Goal: Task Accomplishment & Management: Complete application form

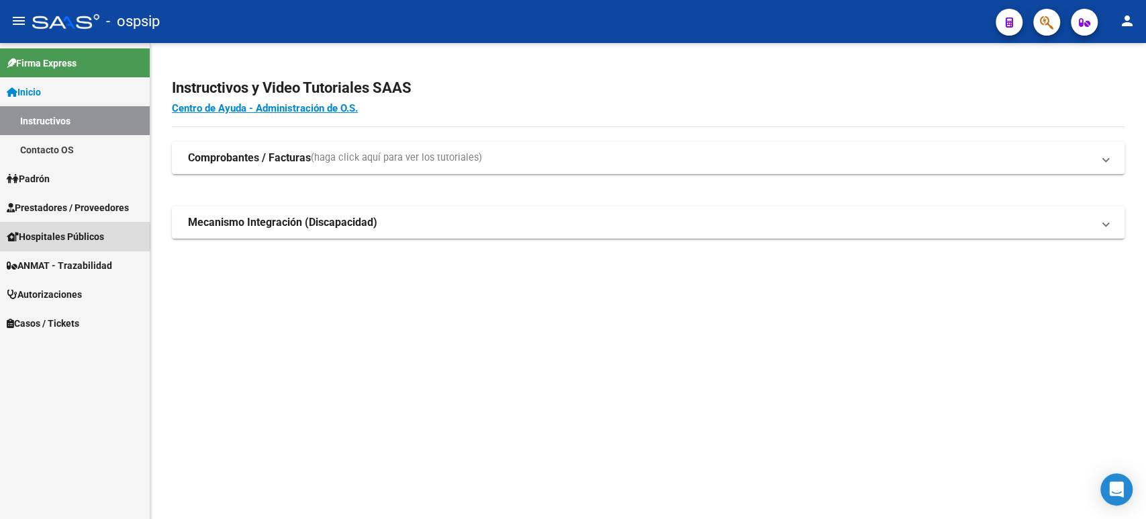
click at [60, 236] on span "Hospitales Públicos" at bounding box center [55, 236] width 97 height 15
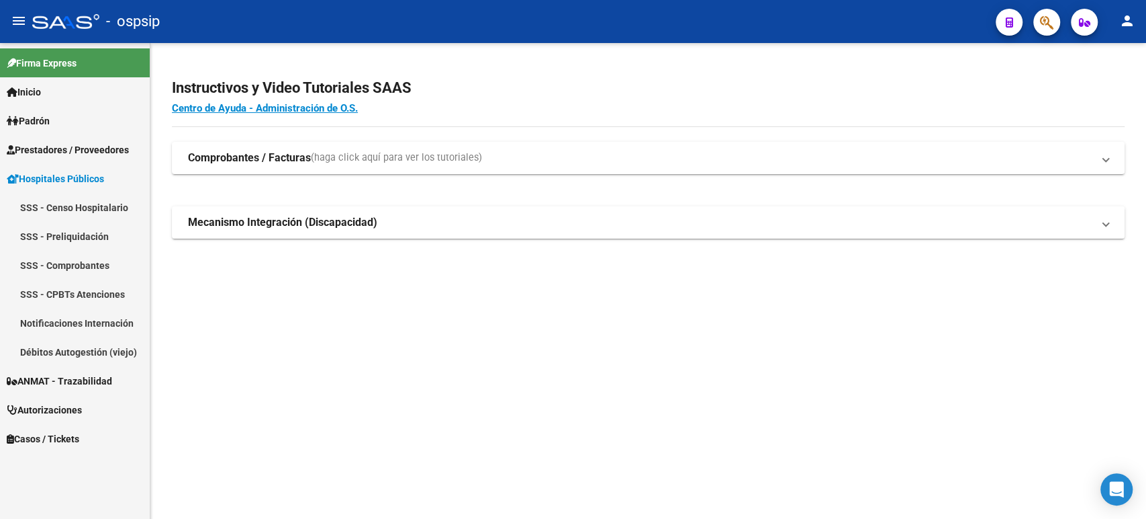
click at [64, 410] on span "Autorizaciones" at bounding box center [44, 409] width 75 height 15
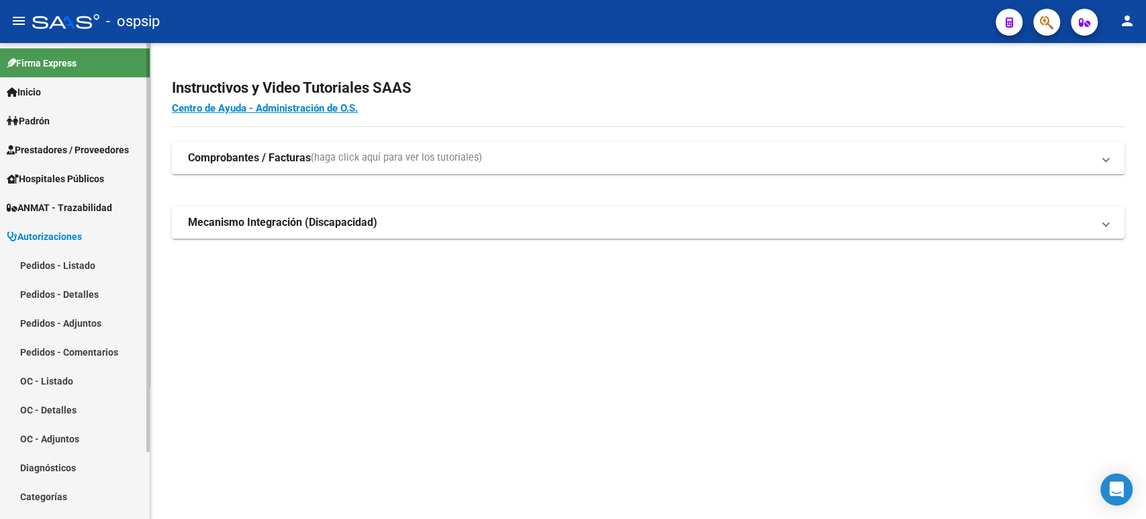
click at [83, 266] on link "Pedidos - Listado" at bounding box center [75, 265] width 150 height 29
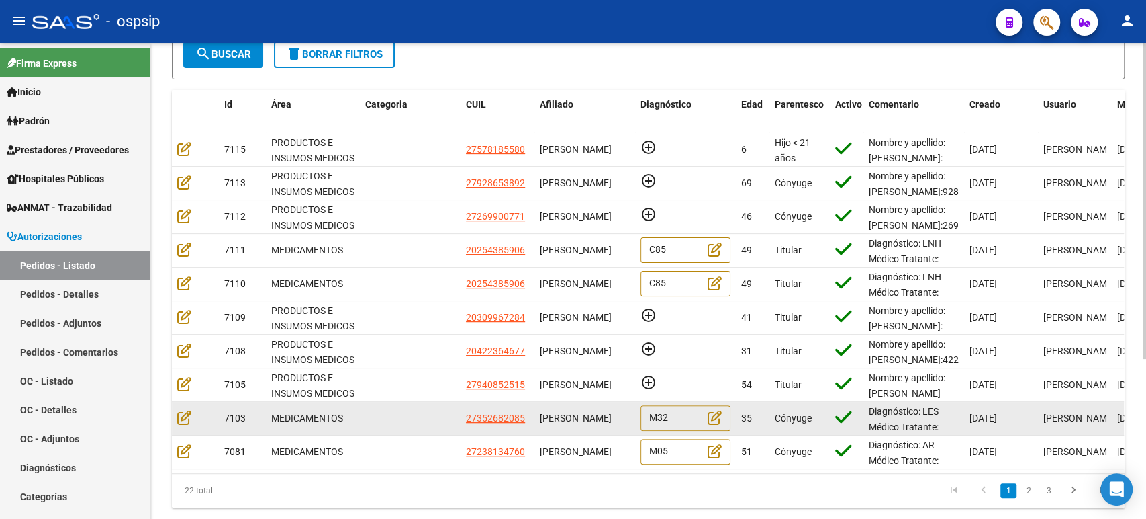
scroll to position [240, 0]
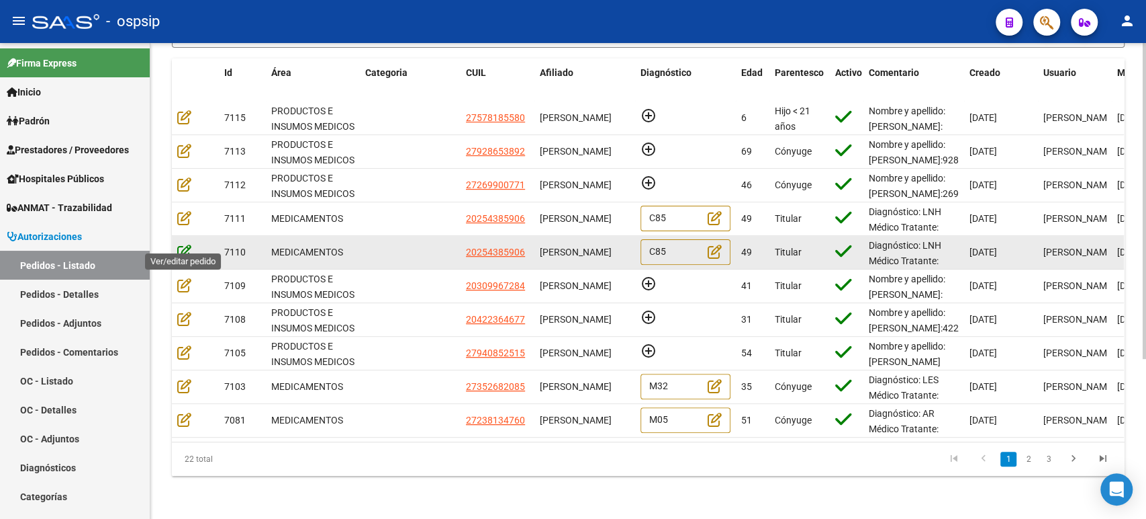
click at [181, 244] on icon at bounding box center [184, 251] width 14 height 15
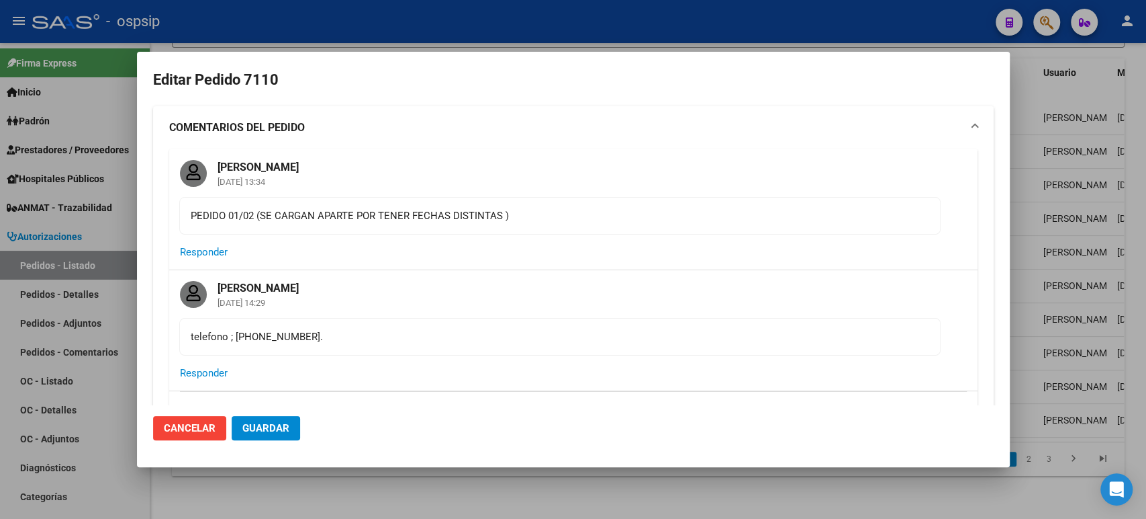
type input "[GEOGRAPHIC_DATA], [STREET_ADDRESS]"
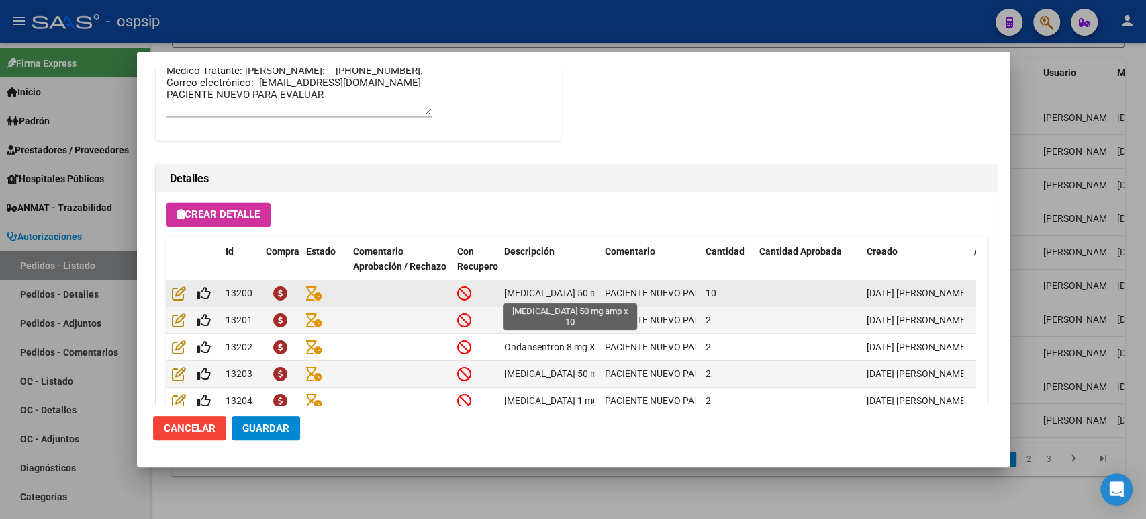
scroll to position [0, 30]
drag, startPoint x: 542, startPoint y: 290, endPoint x: 734, endPoint y: 290, distance: 192.1
click at [734, 290] on div "13200 [MEDICAL_DATA] 50 mg amp x 10 PACIENTE NUEVO PARA EVALUAR 10 [DATE] [PERS…" at bounding box center [669, 293] width 1004 height 27
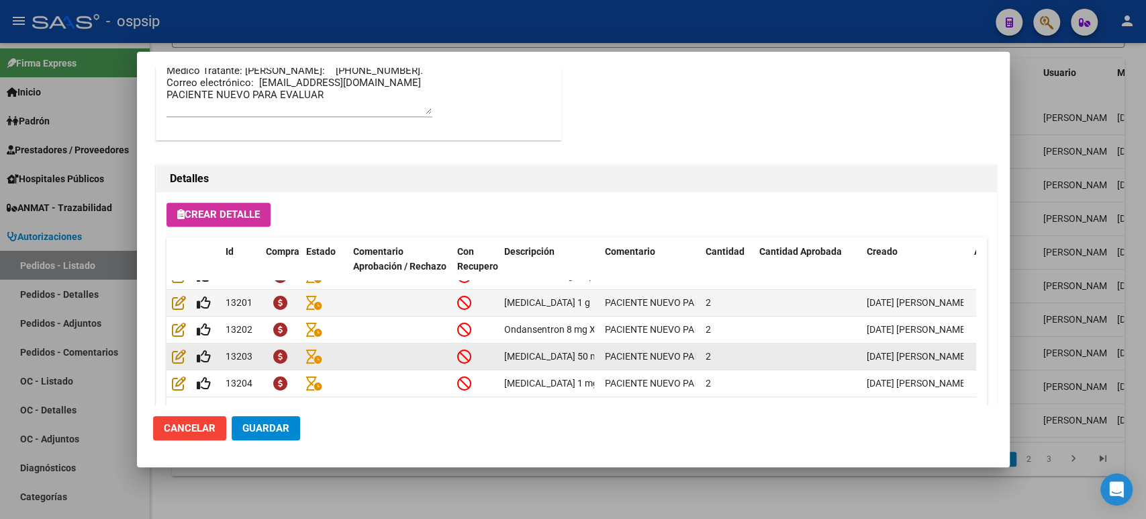
scroll to position [75, 0]
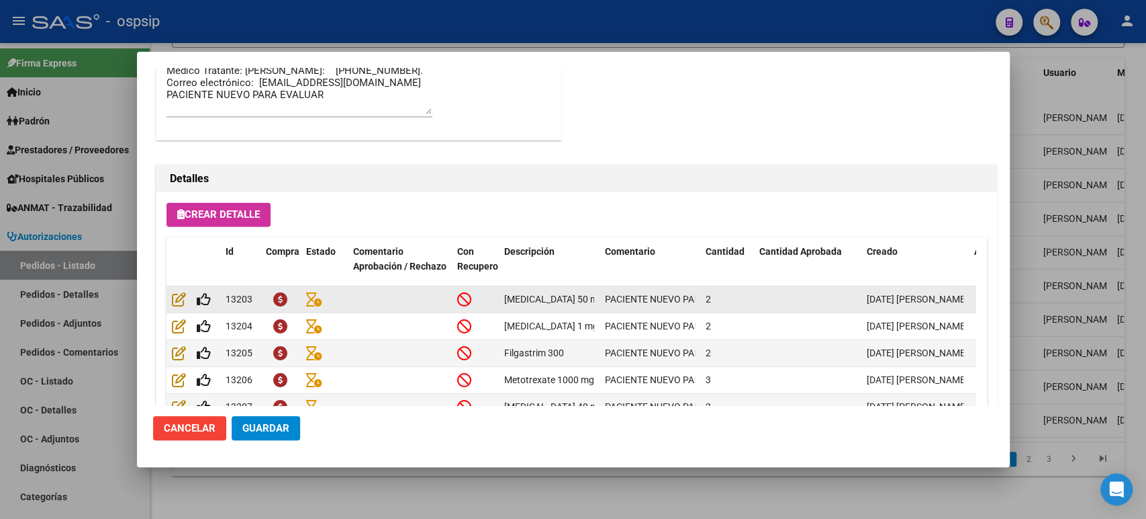
drag, startPoint x: 715, startPoint y: 300, endPoint x: 551, endPoint y: 304, distance: 163.3
click at [551, 304] on div "13203 [MEDICAL_DATA] 50 mg F.A PACIENTE NUEVO PARA EVALUAR 2 [DATE] [PERSON_NAM…" at bounding box center [669, 299] width 1004 height 27
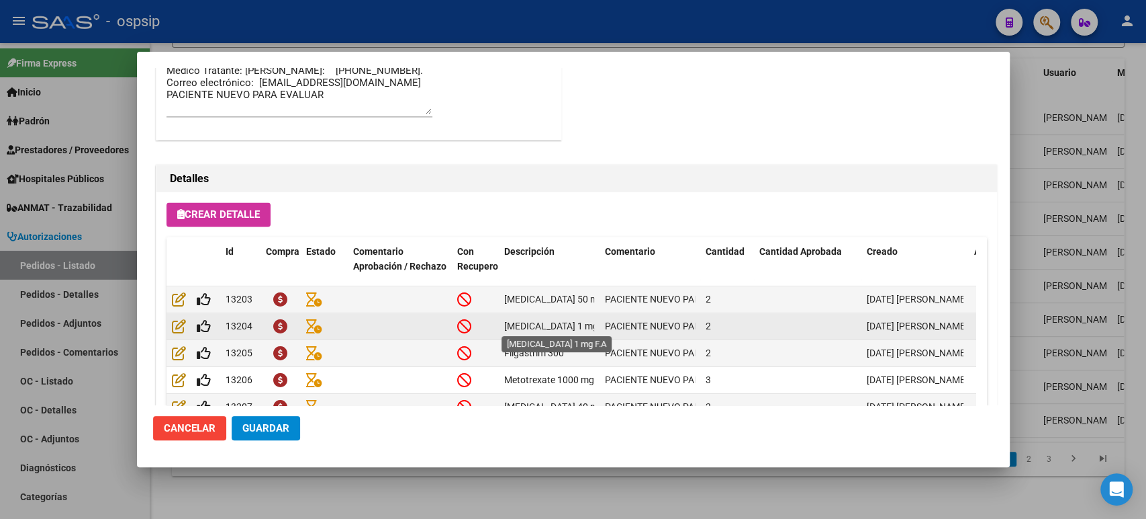
drag, startPoint x: 672, startPoint y: 322, endPoint x: 508, endPoint y: 320, distance: 163.2
click at [508, 320] on div "13204 [MEDICAL_DATA] 1 mg F.A PACIENTE NUEVO PARA EVALUAR 2 [DATE] [PERSON_NAME]" at bounding box center [669, 326] width 1004 height 27
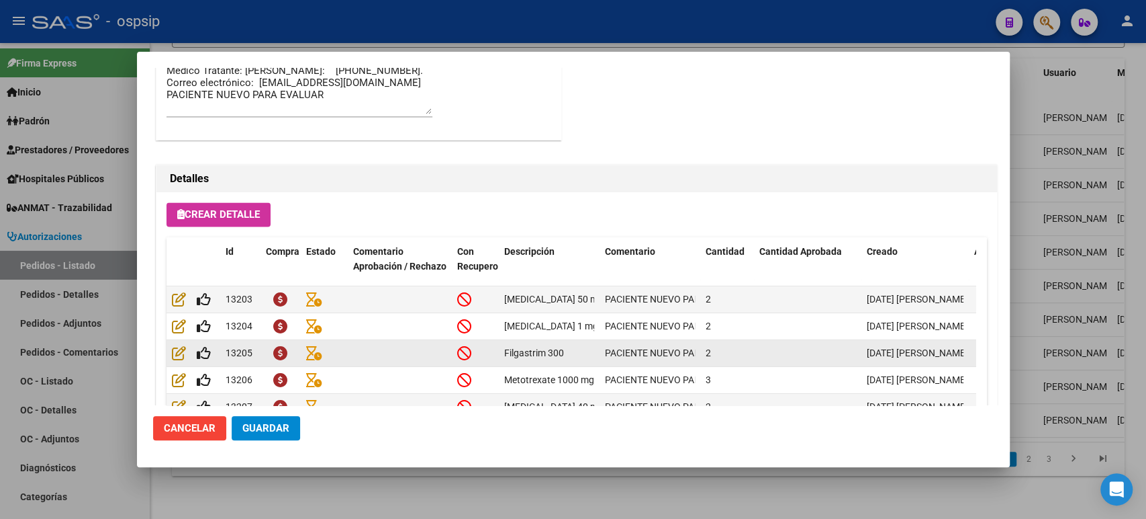
drag, startPoint x: 512, startPoint y: 347, endPoint x: 726, endPoint y: 347, distance: 213.6
click at [728, 349] on div "13205 Filgastrim 300 PACIENTE NUEVO PARA EVALUAR 2 [DATE] [PERSON_NAME]" at bounding box center [669, 353] width 1004 height 27
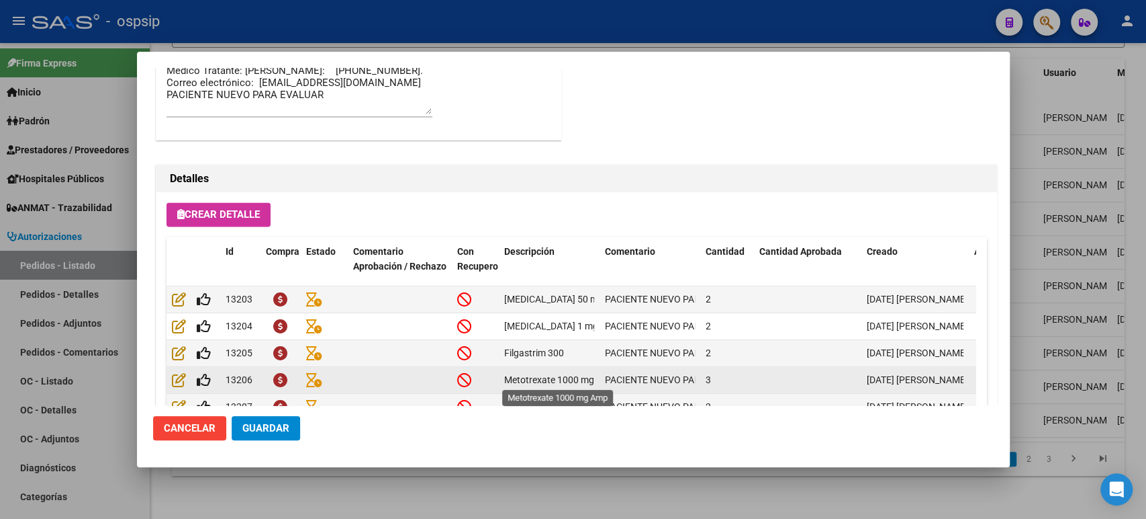
scroll to position [0, 21]
drag, startPoint x: 645, startPoint y: 368, endPoint x: 681, endPoint y: 372, distance: 36.5
click at [686, 368] on div "13206 Metotrexate 1000 mg Amp PACIENTE NUEVO PARA EVALUAR 3 [DATE] [PERSON_NAME]" at bounding box center [669, 380] width 1004 height 27
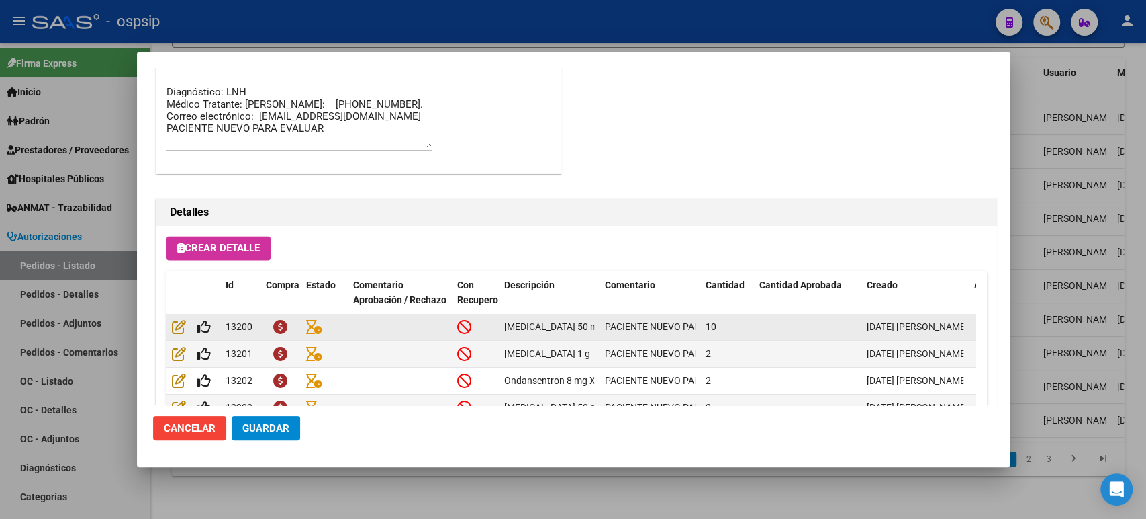
scroll to position [1264, 0]
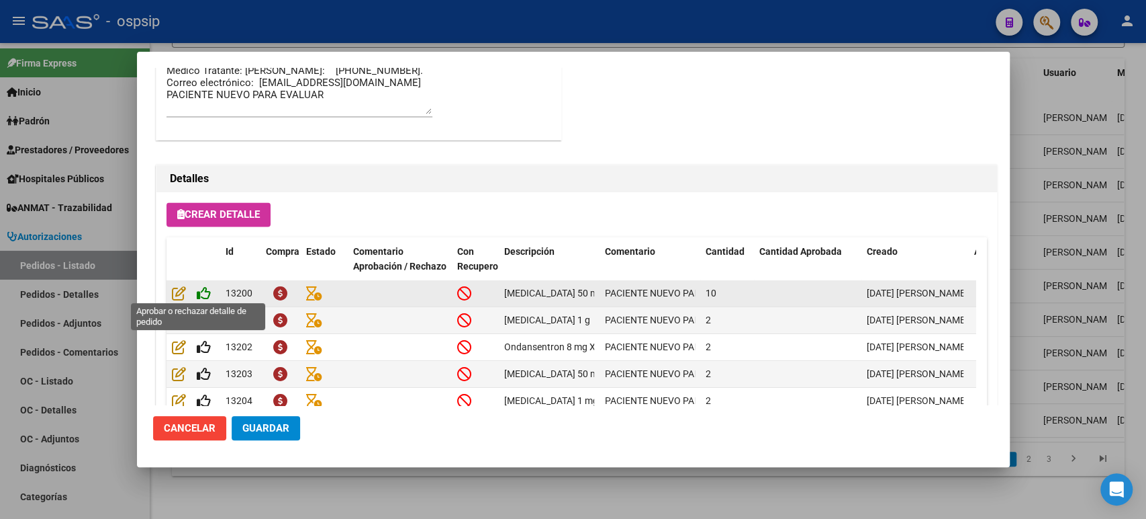
click at [201, 292] on icon at bounding box center [204, 292] width 14 height 15
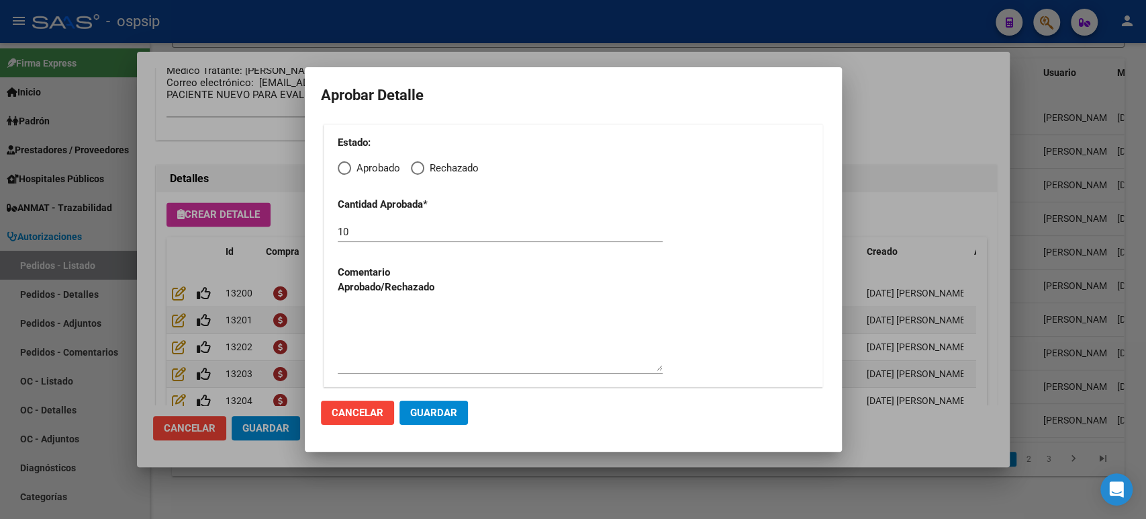
click at [349, 172] on span "Elija una opción" at bounding box center [344, 167] width 13 height 13
click at [349, 172] on input "Aprobado" at bounding box center [344, 167] width 13 height 13
radio input "true"
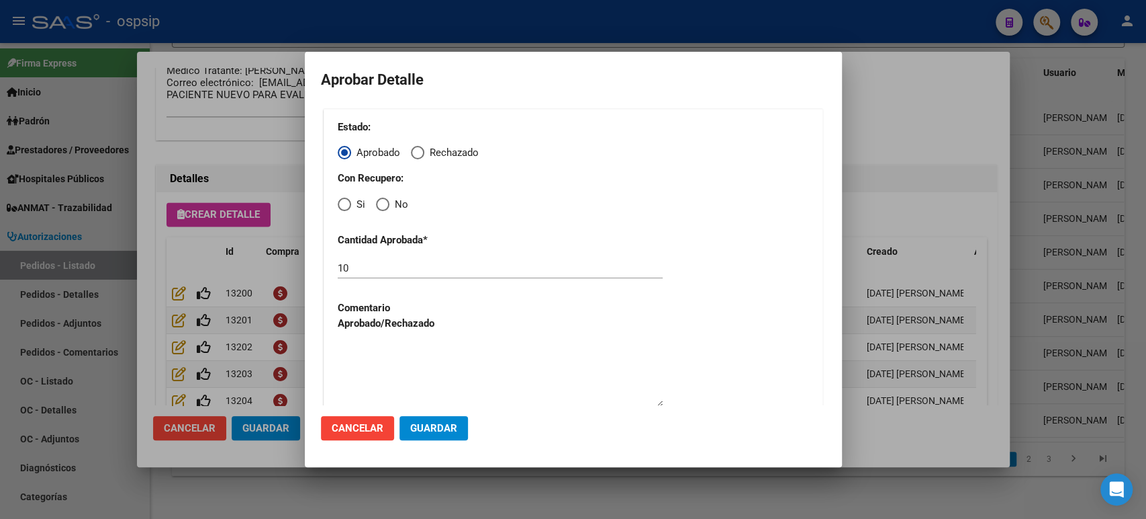
click at [347, 203] on span "Elija una opción" at bounding box center [344, 203] width 13 height 13
click at [347, 203] on input "Si" at bounding box center [344, 203] width 13 height 13
radio input "true"
click at [437, 431] on span "Guardar" at bounding box center [433, 428] width 47 height 12
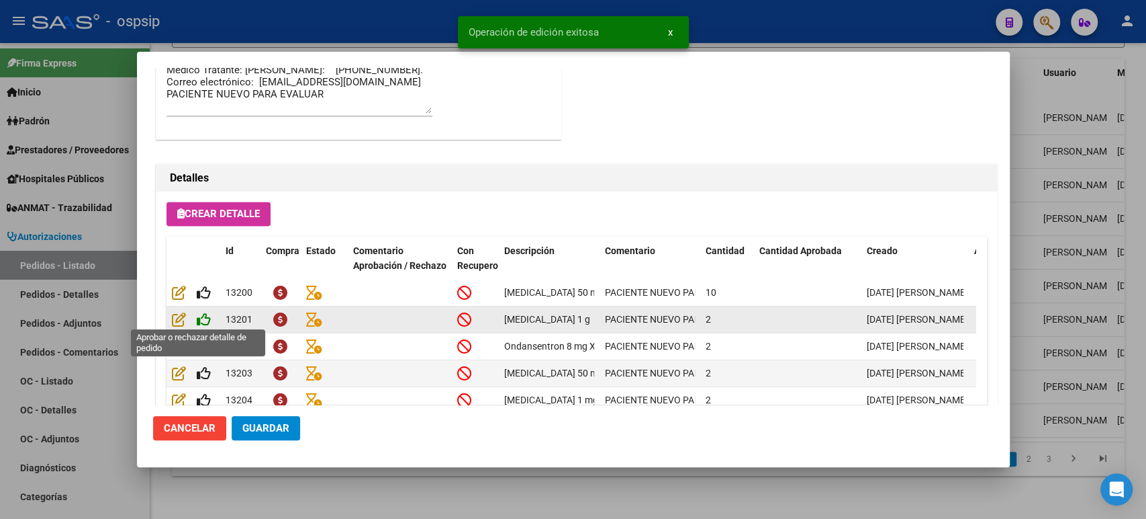
type input "[GEOGRAPHIC_DATA], [STREET_ADDRESS]"
click at [204, 320] on icon at bounding box center [204, 319] width 14 height 15
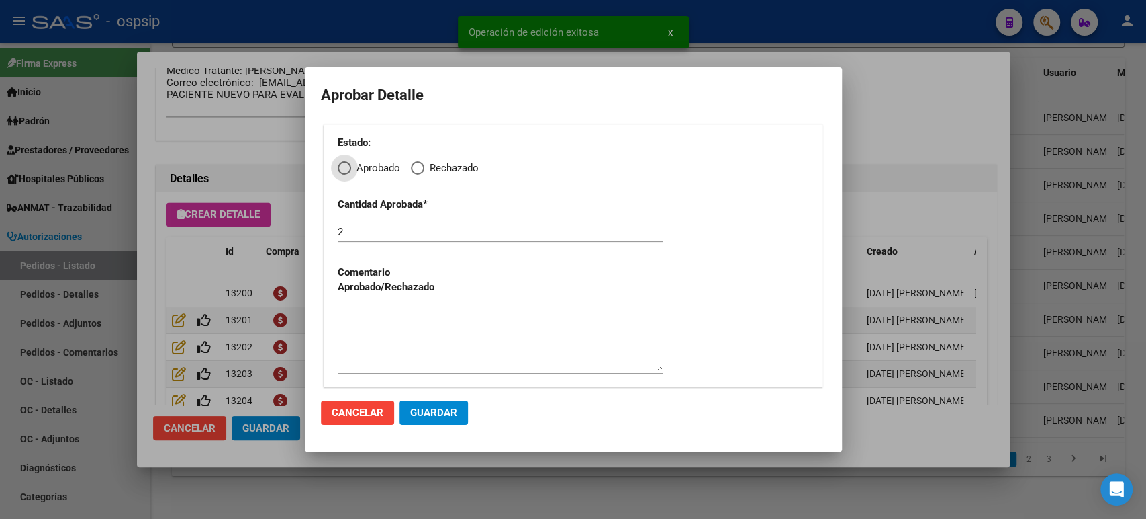
click at [349, 166] on span "Elija una opción" at bounding box center [344, 167] width 13 height 13
click at [349, 166] on input "Aprobado" at bounding box center [344, 167] width 13 height 13
radio input "true"
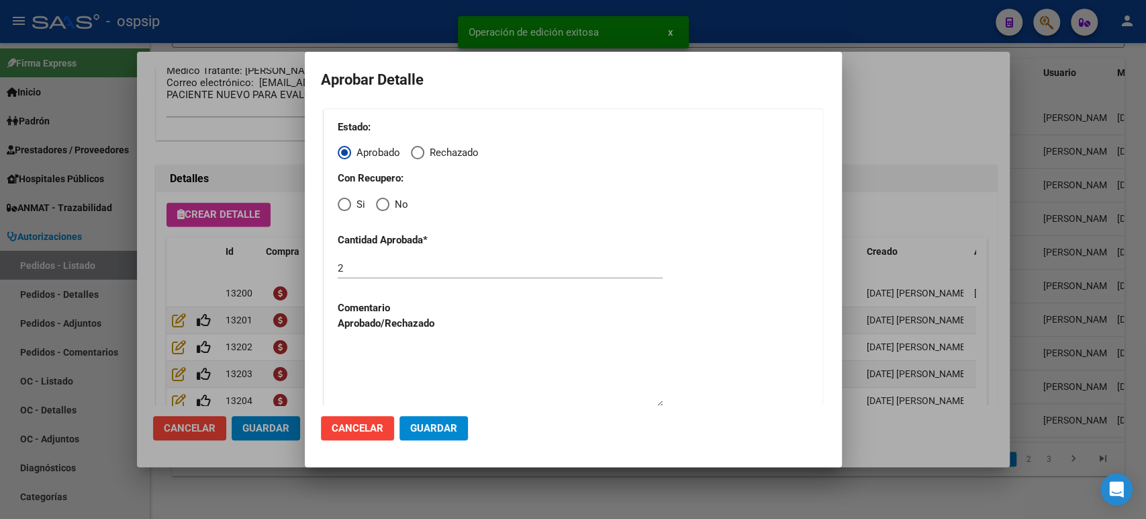
click at [341, 208] on span "Elija una opción" at bounding box center [344, 203] width 13 height 13
click at [341, 208] on input "Si" at bounding box center [344, 203] width 13 height 13
radio input "true"
click at [438, 433] on span "Guardar" at bounding box center [433, 428] width 47 height 12
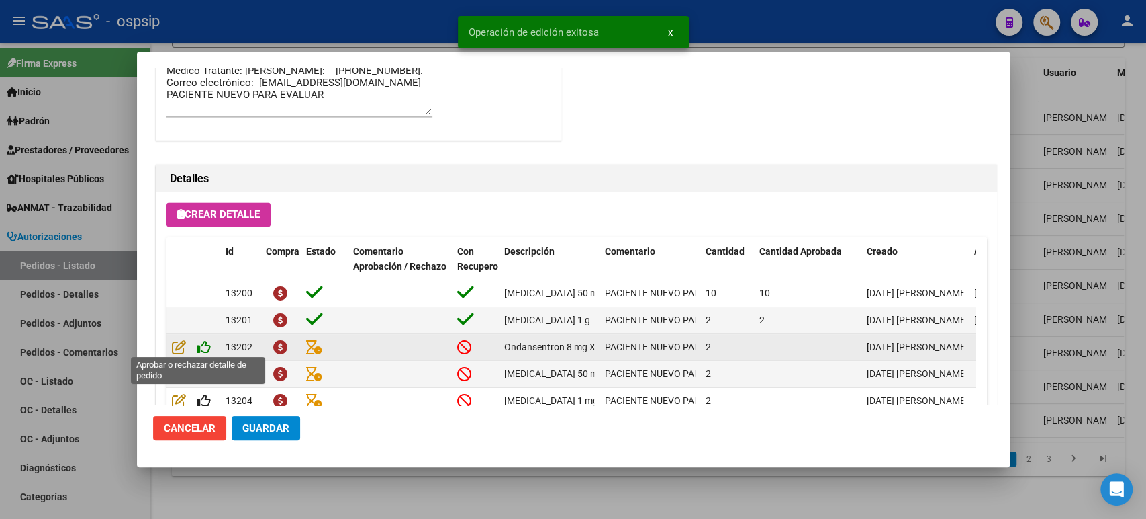
click at [204, 347] on icon at bounding box center [204, 346] width 14 height 15
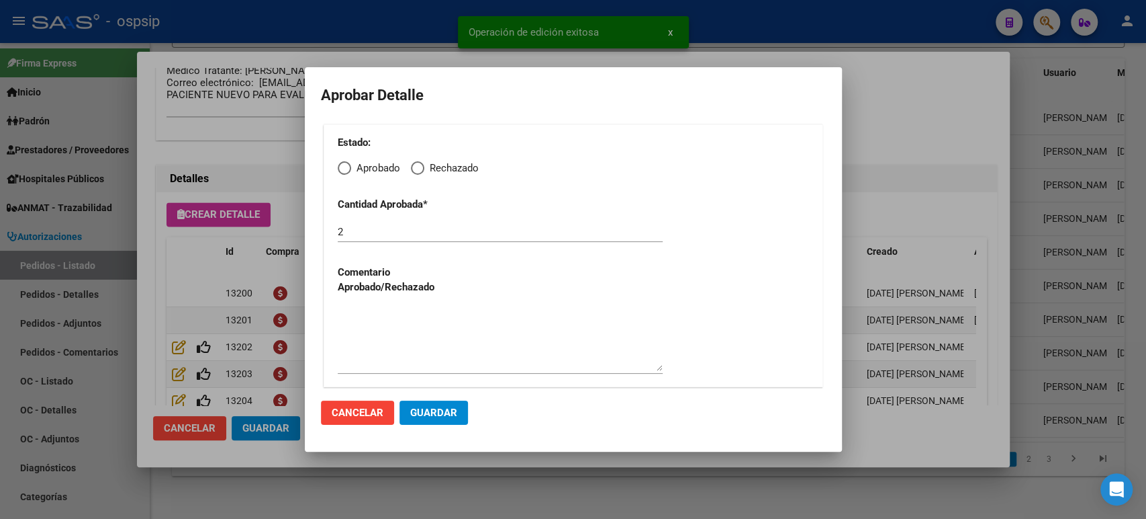
click at [340, 173] on span "Elija una opción" at bounding box center [344, 167] width 13 height 13
click at [340, 173] on input "Aprobado" at bounding box center [344, 167] width 13 height 13
radio input "true"
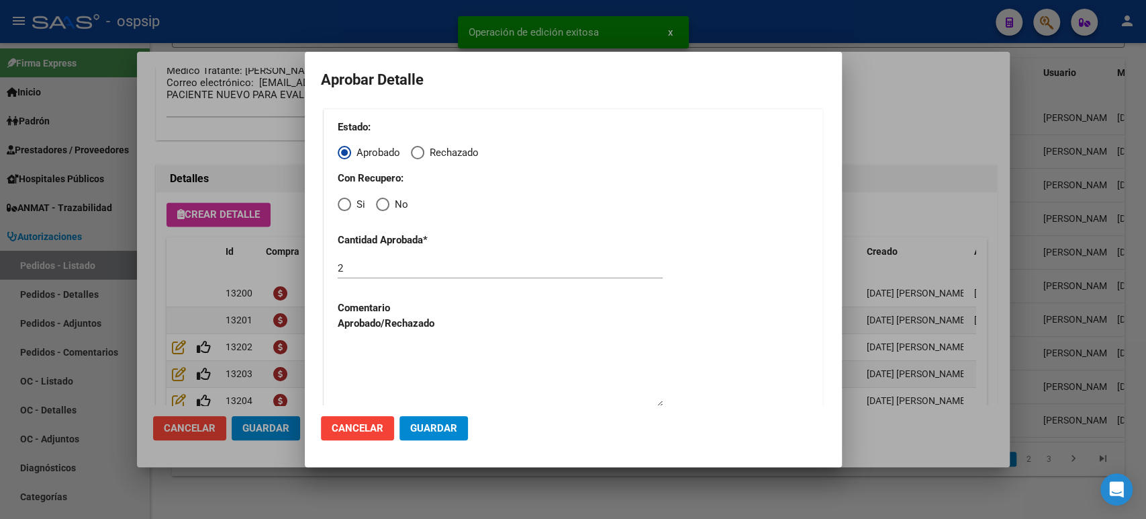
click at [345, 210] on span "Elija una opción" at bounding box center [344, 203] width 13 height 13
click at [345, 210] on input "Si" at bounding box center [344, 203] width 13 height 13
radio input "true"
click at [441, 420] on button "Guardar" at bounding box center [434, 428] width 69 height 24
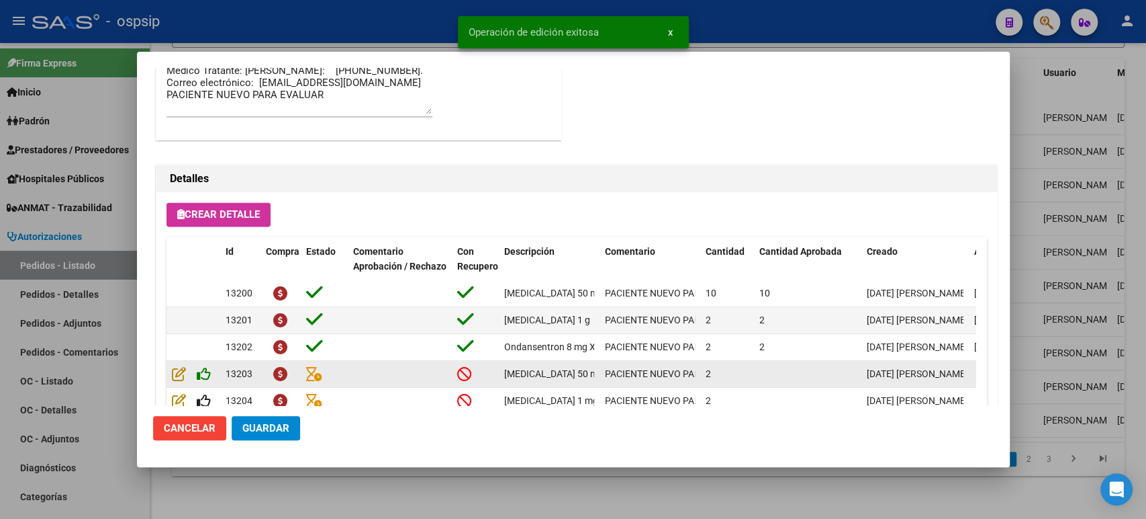
click at [203, 373] on icon at bounding box center [204, 373] width 14 height 15
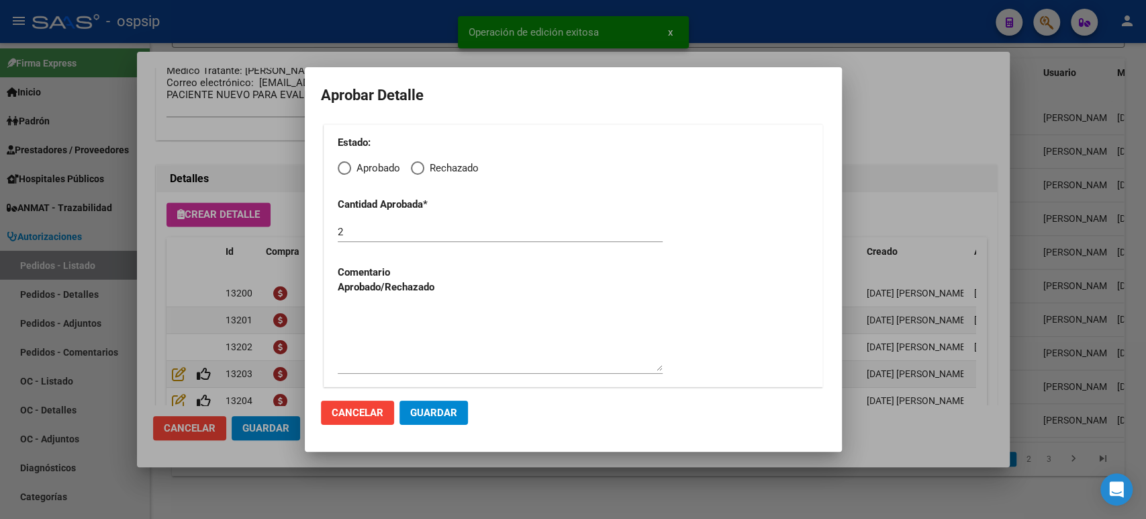
click at [344, 174] on span "Elija una opción" at bounding box center [344, 167] width 13 height 13
click at [344, 174] on input "Aprobado" at bounding box center [344, 167] width 13 height 13
radio input "true"
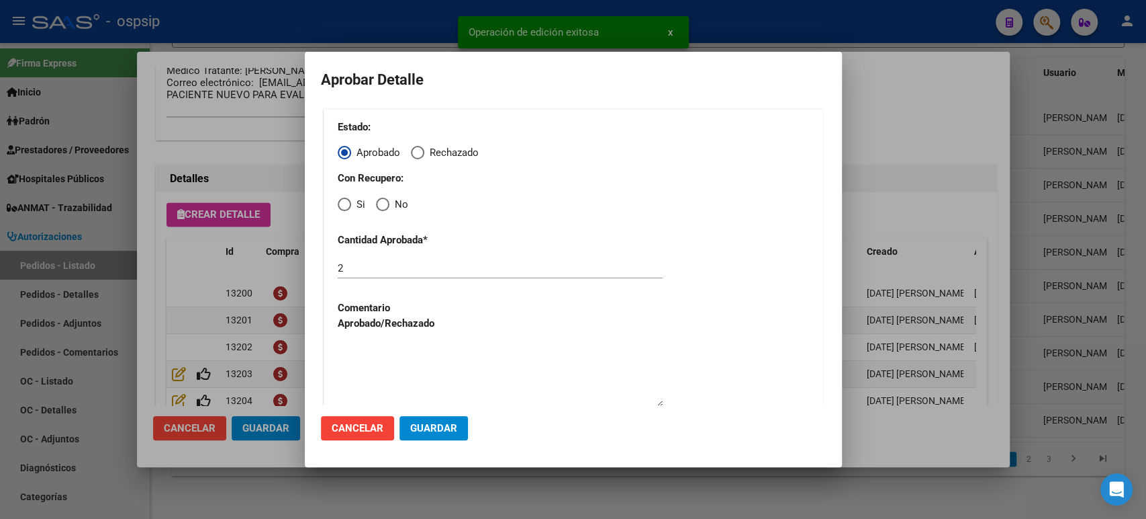
click at [349, 209] on span "Elija una opción" at bounding box center [344, 203] width 13 height 13
click at [349, 209] on input "Si" at bounding box center [344, 203] width 13 height 13
radio input "true"
click at [424, 423] on span "Guardar" at bounding box center [433, 428] width 47 height 12
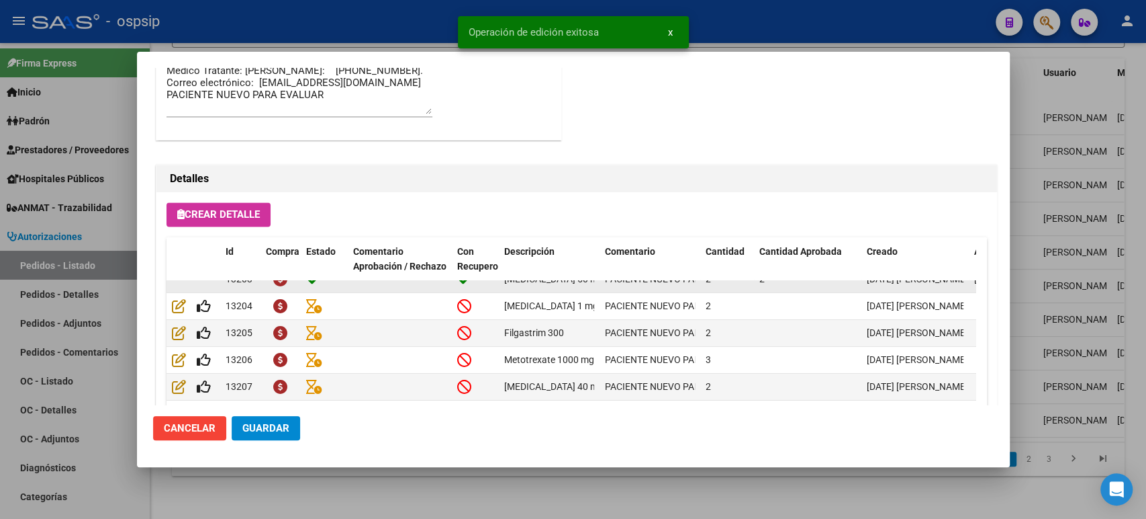
scroll to position [31, 0]
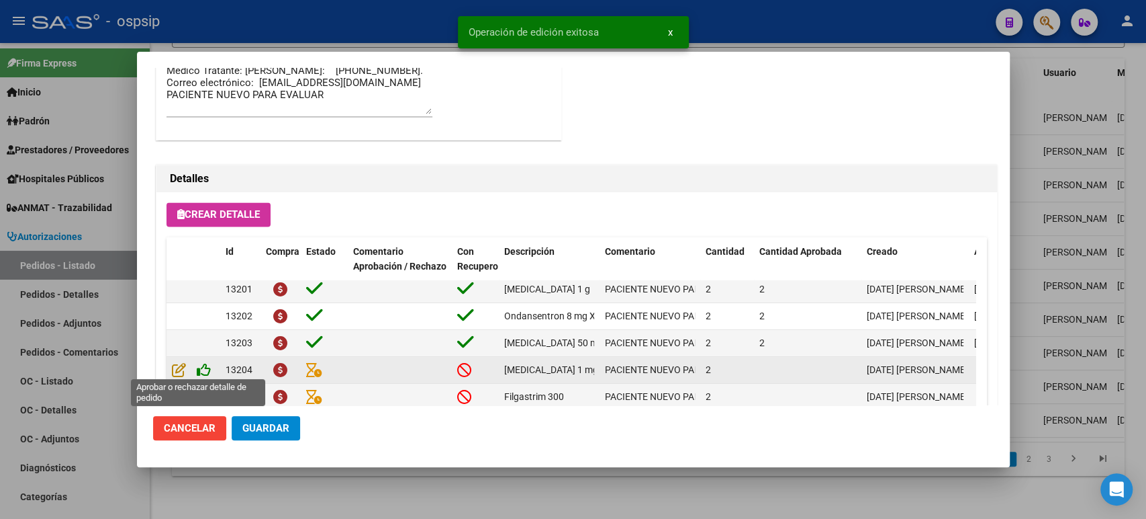
click at [206, 368] on icon at bounding box center [204, 369] width 14 height 15
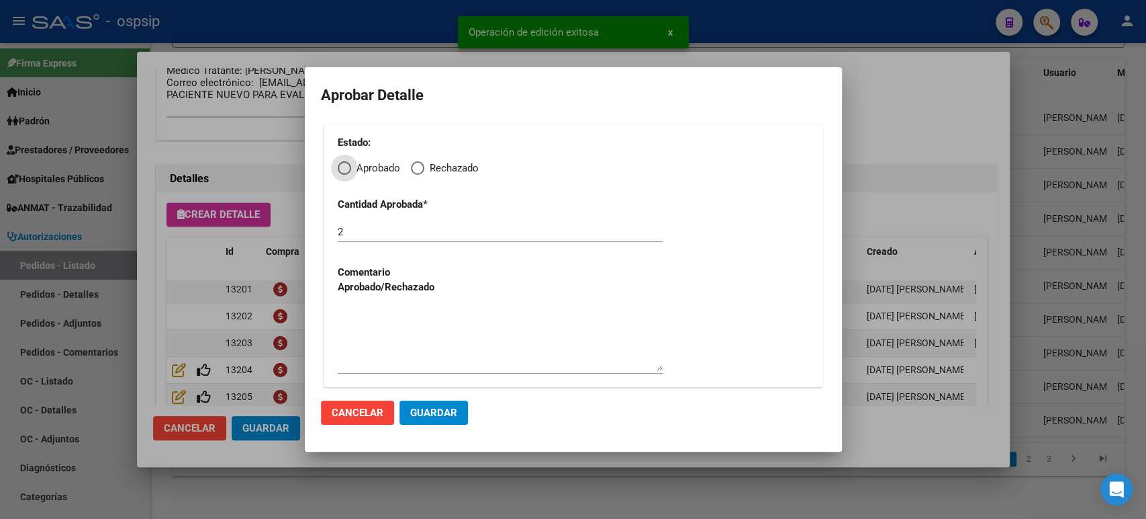
click at [344, 176] on div "Estado: Aprobado Rechazado Cantidad Aprobada * 2 Comentario Aprobado/Rechazado" at bounding box center [574, 255] width 500 height 263
click at [349, 171] on span "Elija una opción" at bounding box center [344, 167] width 13 height 13
click at [349, 171] on input "Aprobado" at bounding box center [344, 167] width 13 height 13
radio input "true"
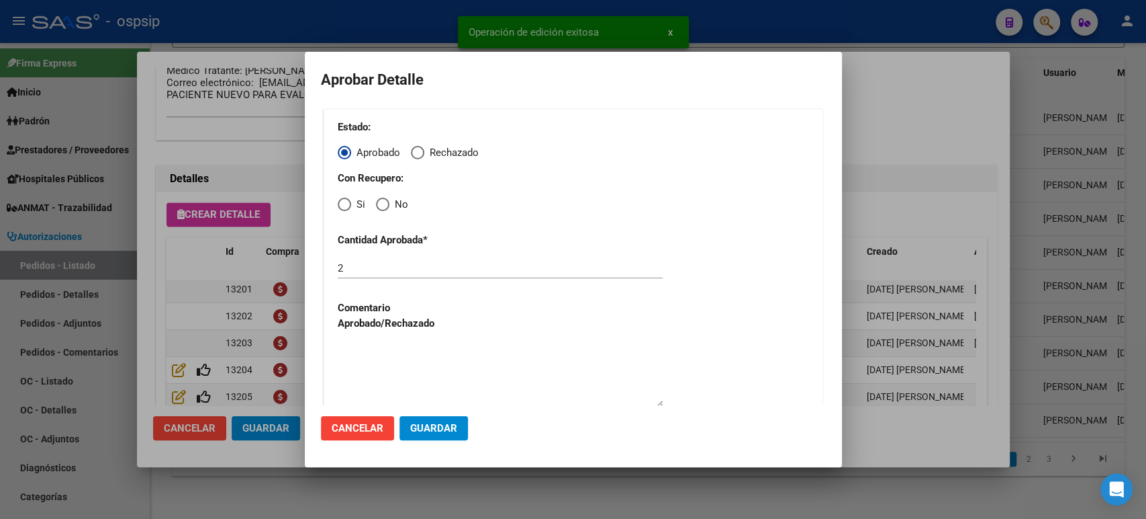
click at [343, 201] on span "Elija una opción" at bounding box center [344, 203] width 13 height 13
click at [343, 201] on input "Si" at bounding box center [344, 203] width 13 height 13
radio input "true"
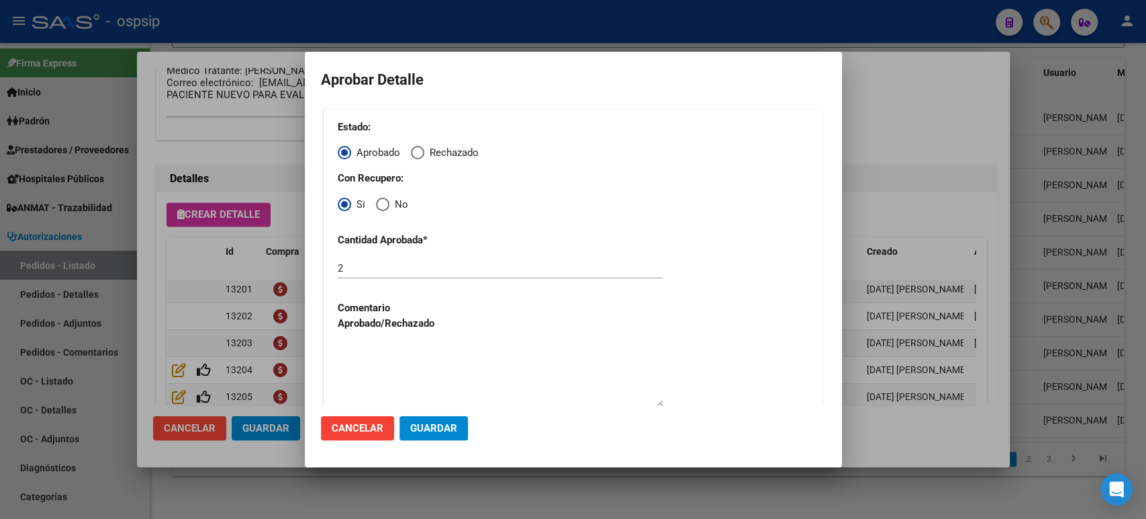
click at [440, 432] on span "Guardar" at bounding box center [433, 428] width 47 height 12
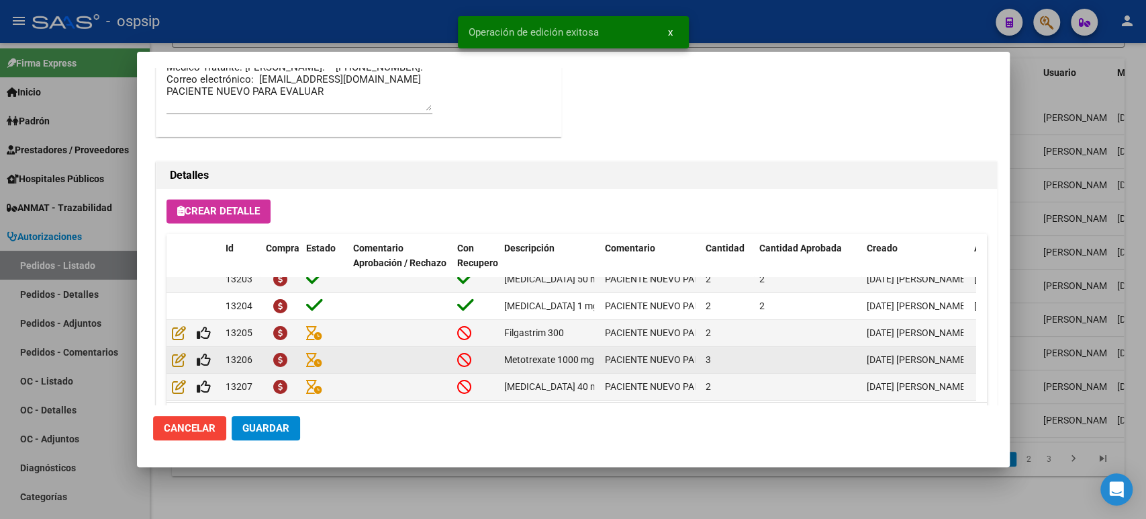
scroll to position [105, 0]
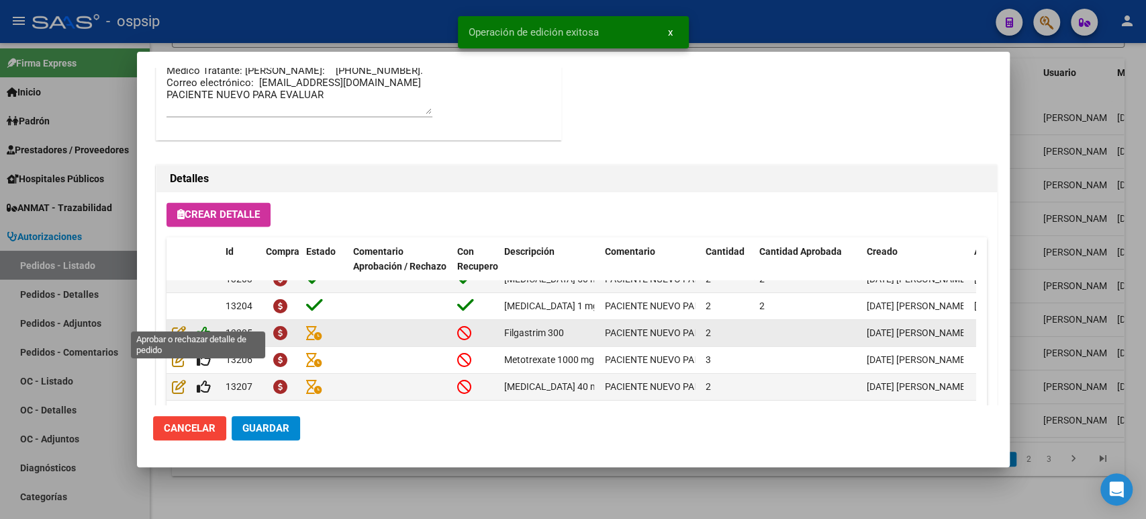
click at [204, 325] on icon at bounding box center [204, 332] width 14 height 15
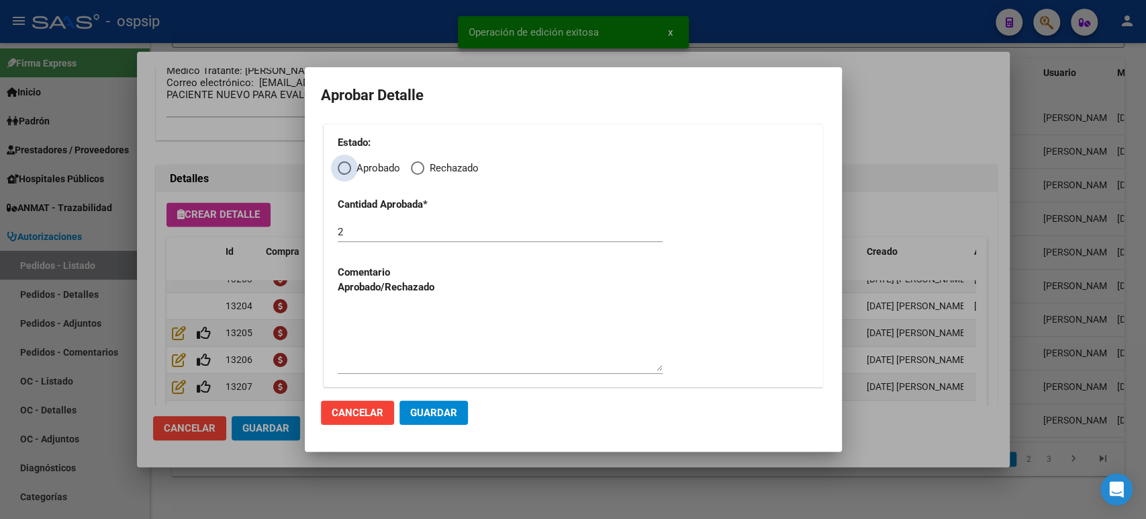
click at [342, 171] on span "Elija una opción" at bounding box center [344, 167] width 13 height 13
click at [342, 171] on input "Aprobado" at bounding box center [344, 167] width 13 height 13
radio input "true"
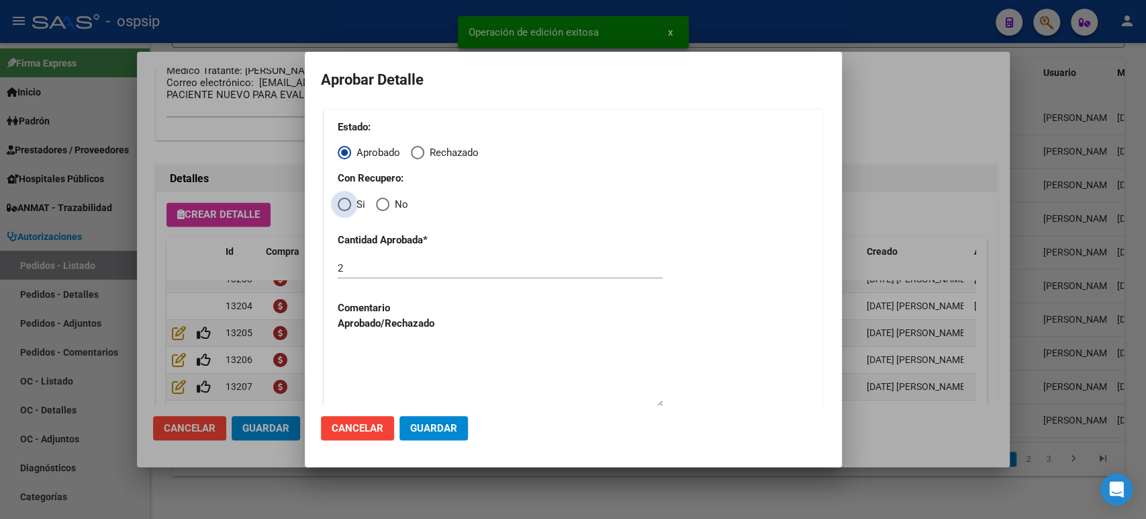
click at [345, 203] on span "Elija una opción" at bounding box center [344, 203] width 13 height 13
click at [345, 203] on input "Si" at bounding box center [344, 203] width 13 height 13
radio input "true"
click at [443, 433] on span "Guardar" at bounding box center [433, 428] width 47 height 12
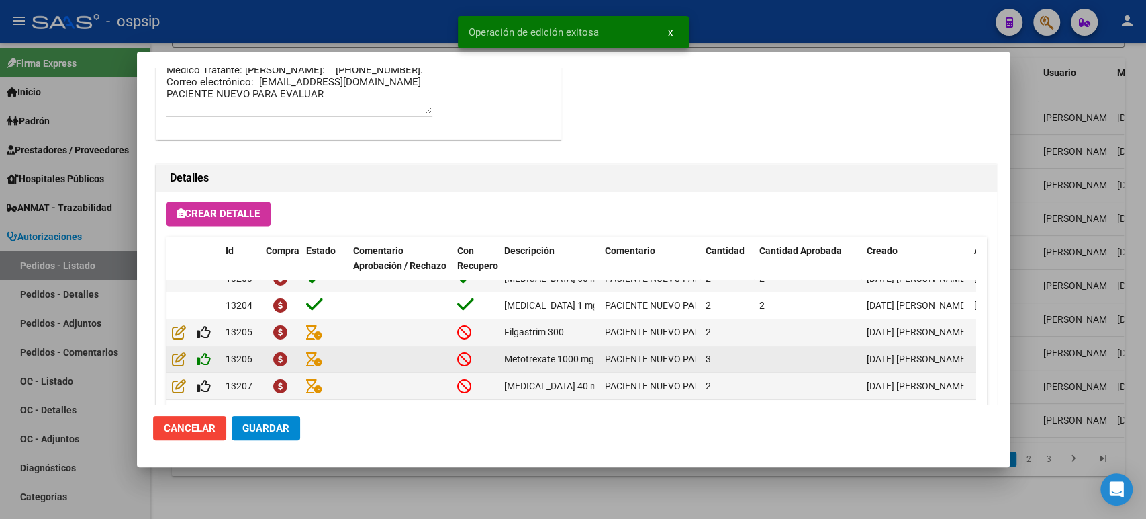
scroll to position [1264, 0]
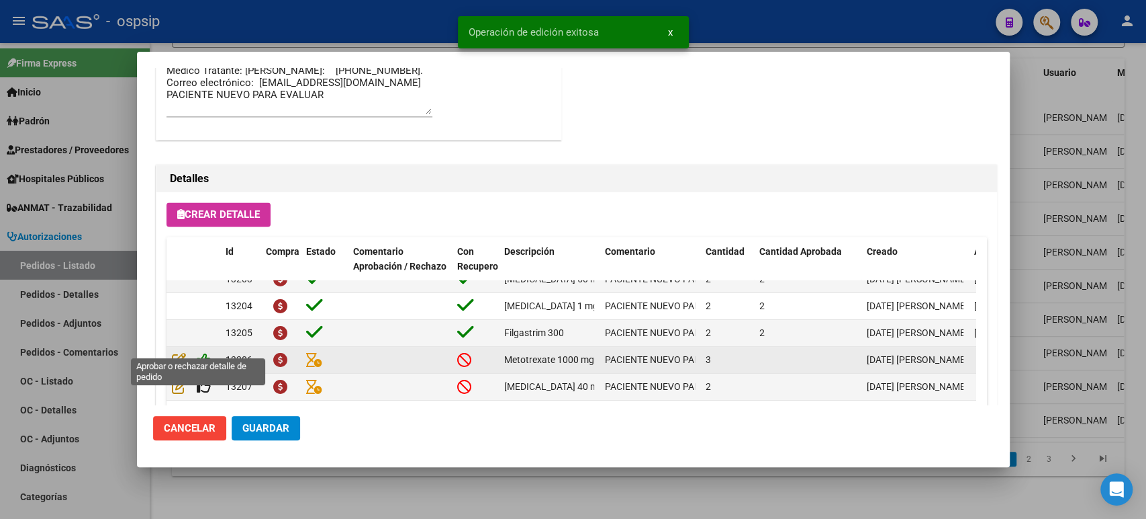
click at [205, 352] on icon at bounding box center [204, 359] width 14 height 15
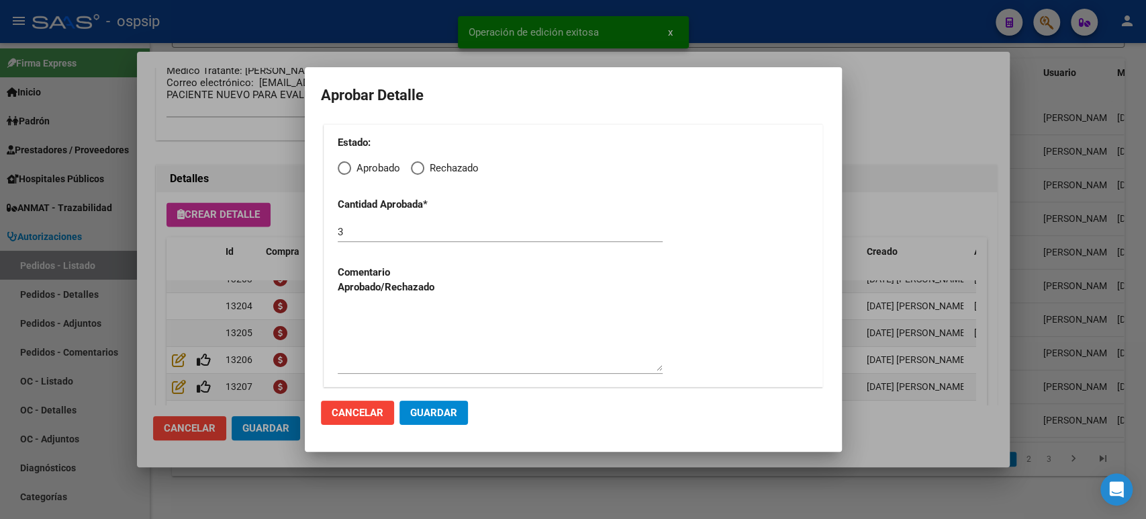
click at [342, 169] on span "Elija una opción" at bounding box center [344, 167] width 13 height 13
click at [342, 169] on input "Aprobado" at bounding box center [344, 167] width 13 height 13
radio input "true"
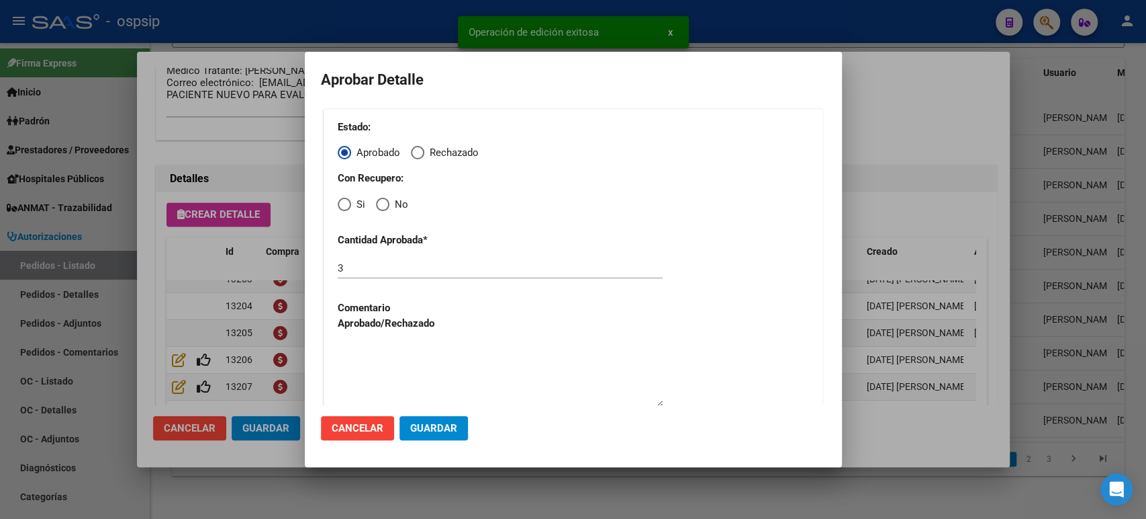
click at [353, 205] on span "Si" at bounding box center [358, 204] width 14 height 15
click at [351, 205] on input "Si" at bounding box center [344, 203] width 13 height 13
radio input "true"
click at [424, 415] on mat-dialog-actions "Cancelar Guardar" at bounding box center [573, 428] width 505 height 46
click at [429, 426] on span "Guardar" at bounding box center [433, 428] width 47 height 12
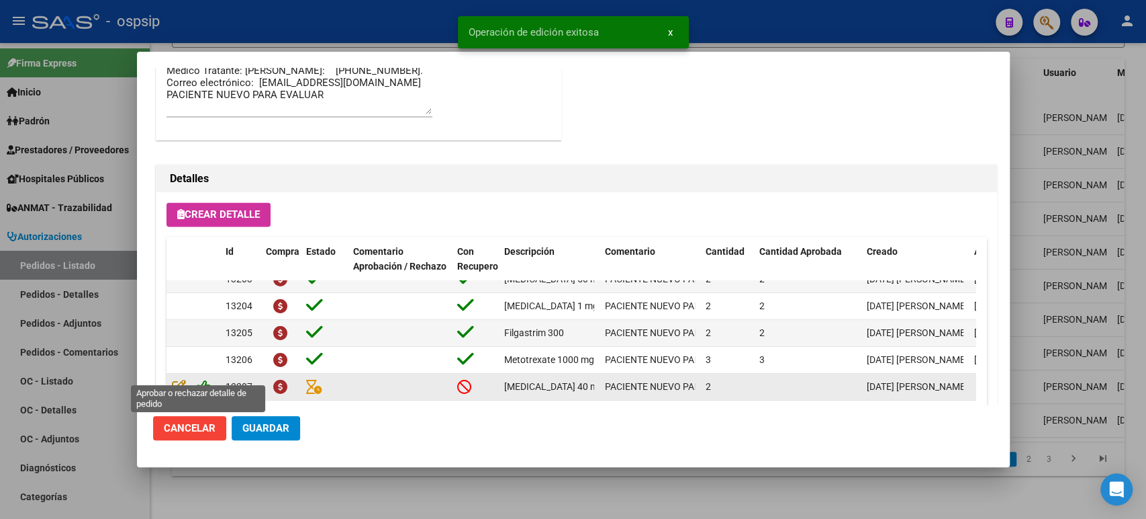
click at [208, 379] on icon at bounding box center [204, 386] width 14 height 15
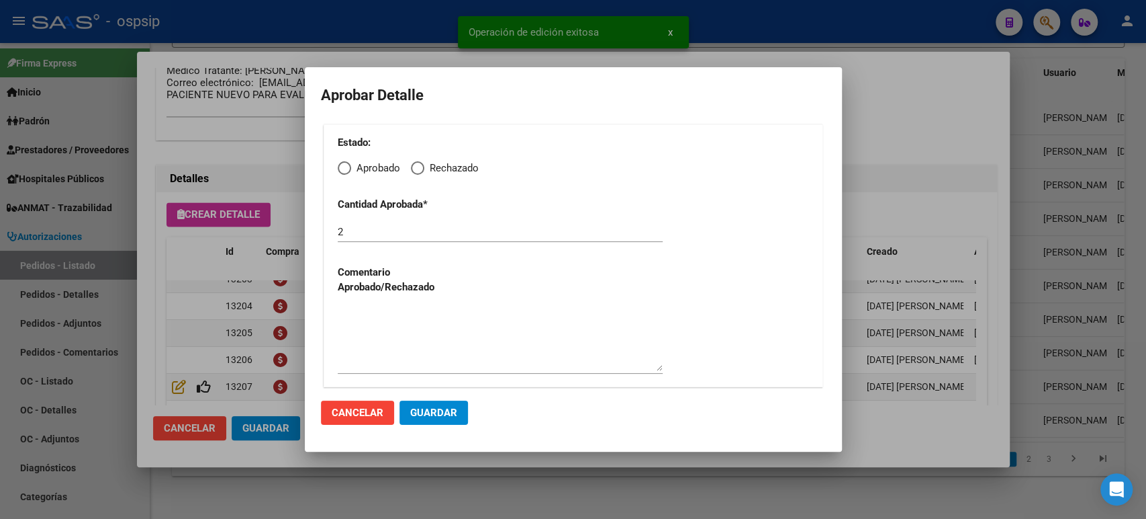
click at [339, 165] on span "Elija una opción" at bounding box center [344, 167] width 13 height 13
click at [339, 165] on input "Aprobado" at bounding box center [344, 167] width 13 height 13
radio input "true"
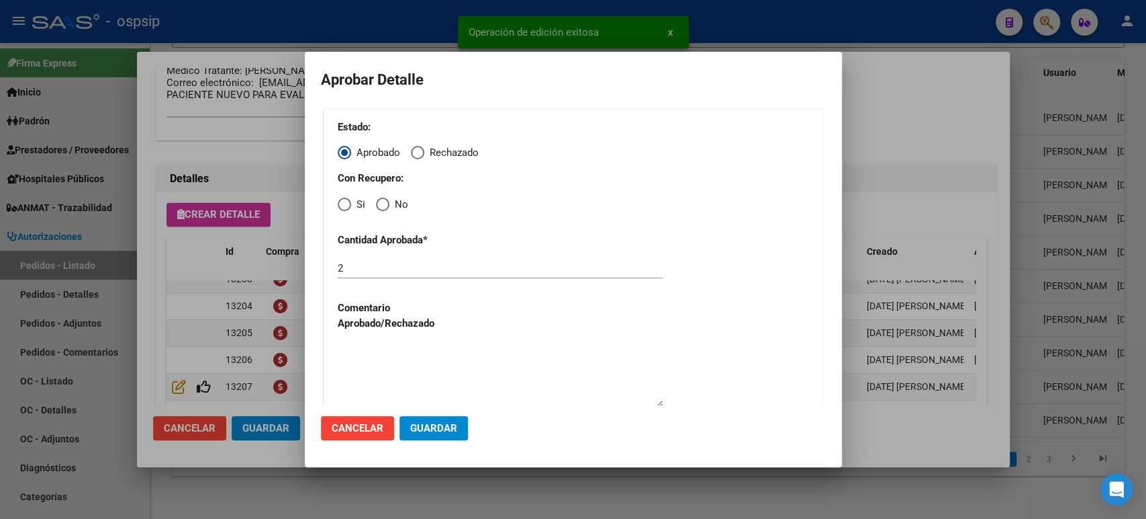
click at [349, 208] on span "Elija una opción" at bounding box center [344, 203] width 13 height 13
click at [349, 208] on input "Si" at bounding box center [344, 203] width 13 height 13
radio input "true"
click at [424, 425] on span "Guardar" at bounding box center [433, 428] width 47 height 12
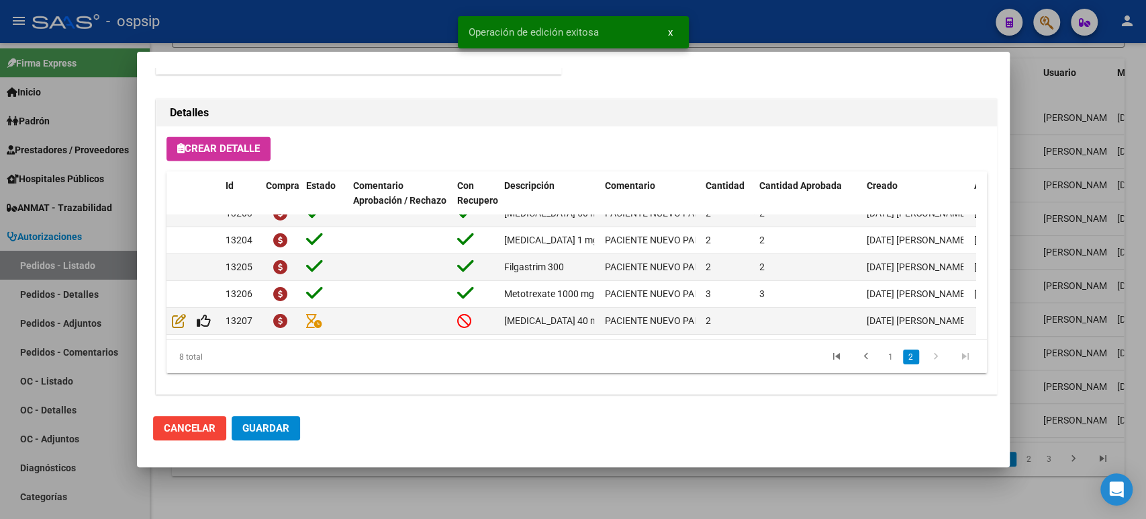
scroll to position [1339, 0]
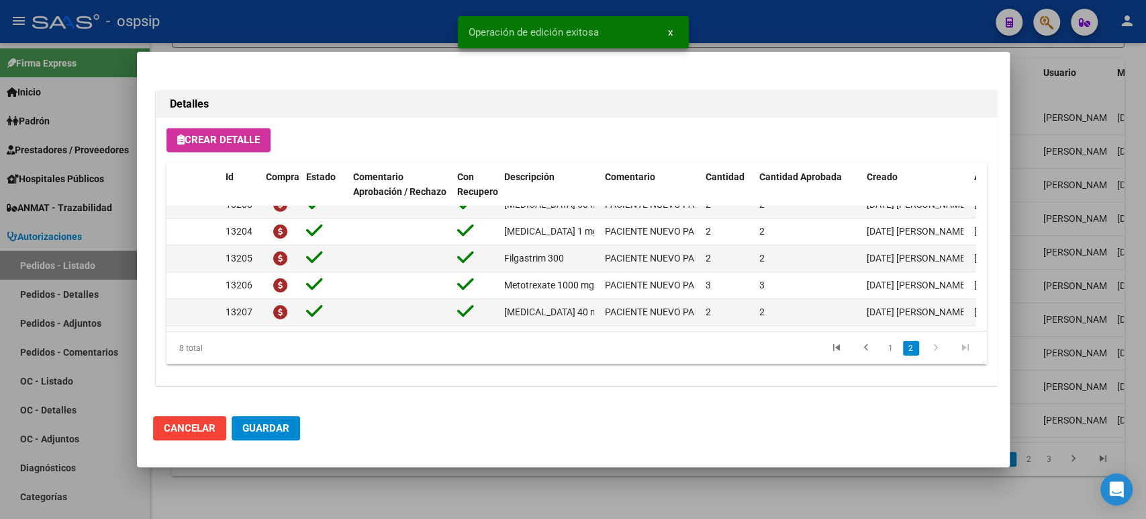
click at [277, 429] on span "Guardar" at bounding box center [265, 428] width 47 height 12
click at [1059, 250] on div at bounding box center [573, 259] width 1146 height 519
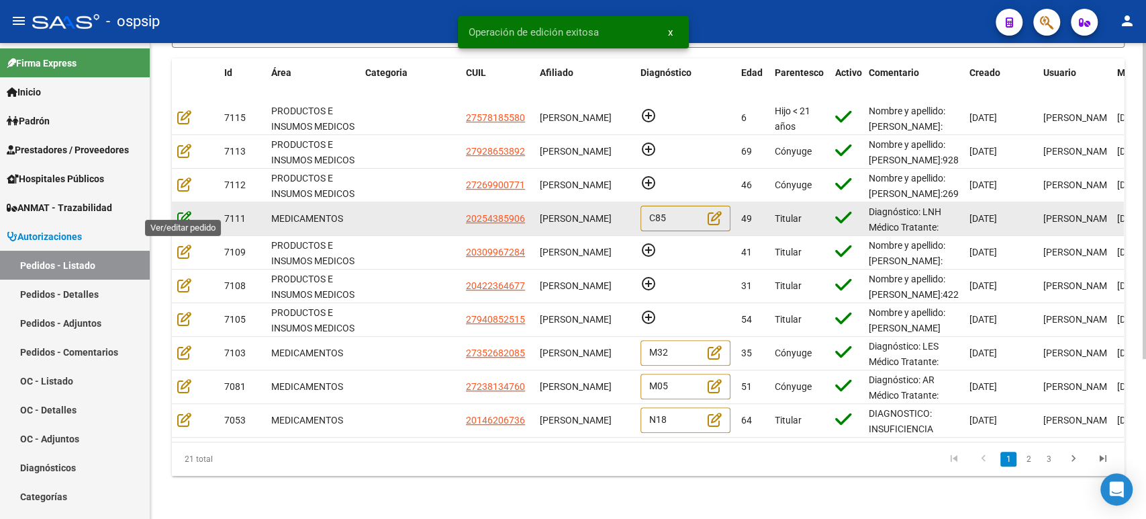
click at [189, 210] on icon at bounding box center [184, 217] width 14 height 15
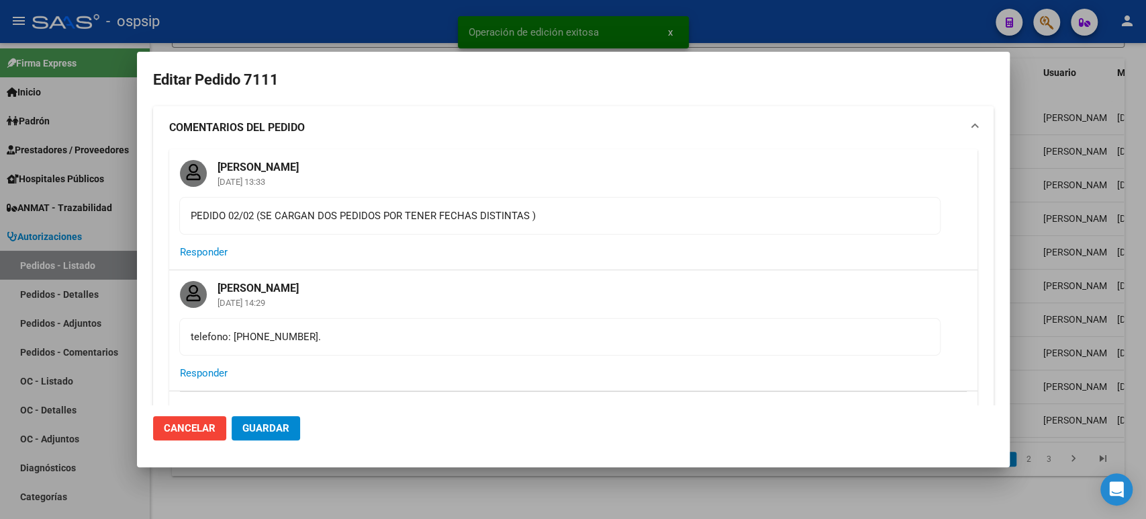
type input "[GEOGRAPHIC_DATA], [STREET_ADDRESS]"
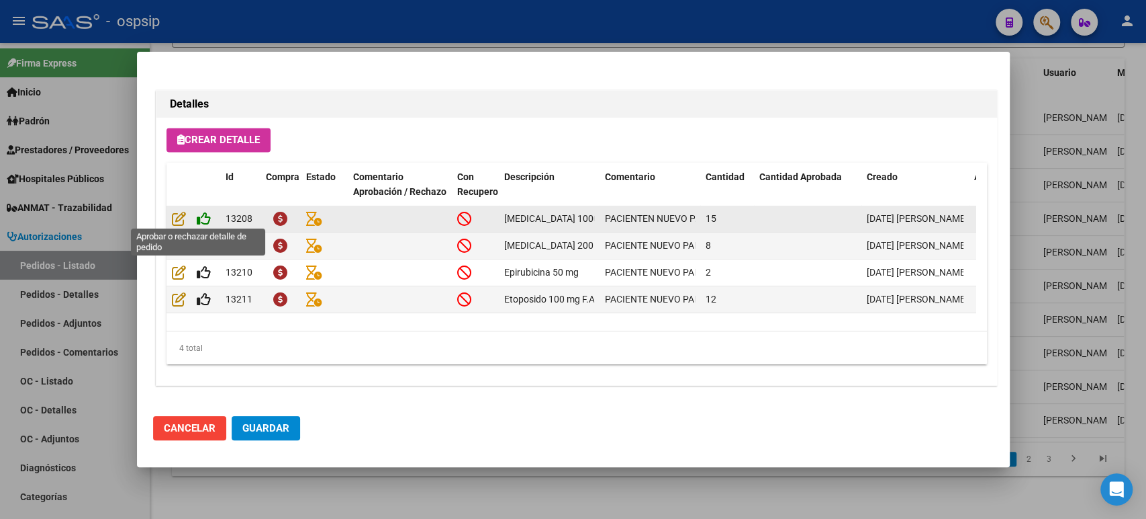
click at [206, 216] on icon at bounding box center [204, 218] width 14 height 15
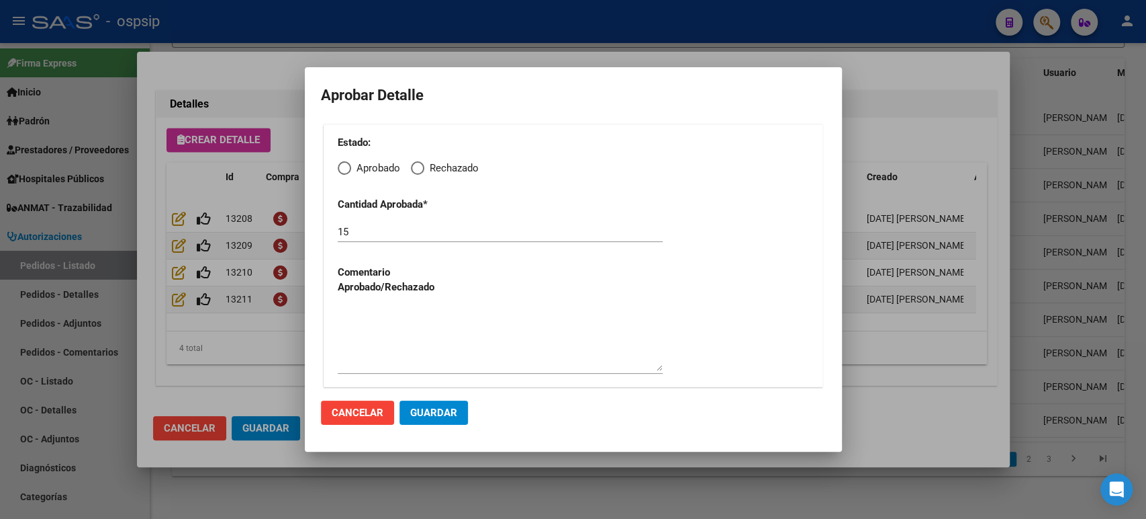
click at [340, 171] on span "Elija una opción" at bounding box center [344, 167] width 13 height 13
click at [340, 171] on input "Aprobado" at bounding box center [344, 167] width 13 height 13
radio input "true"
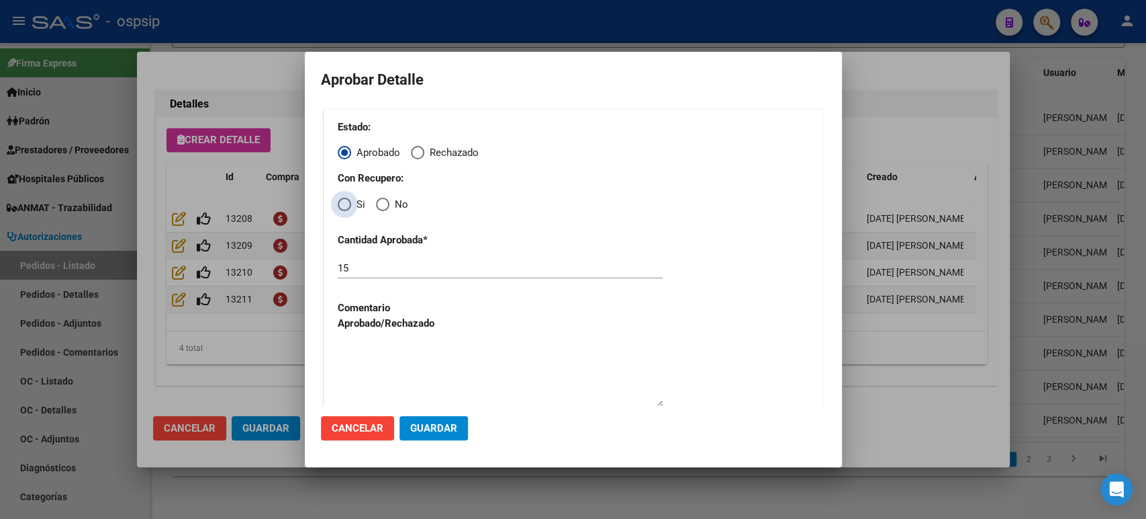
click at [347, 210] on span "Elija una opción" at bounding box center [344, 203] width 13 height 13
click at [347, 210] on input "Si" at bounding box center [344, 203] width 13 height 13
radio input "true"
click at [448, 429] on span "Guardar" at bounding box center [433, 428] width 47 height 12
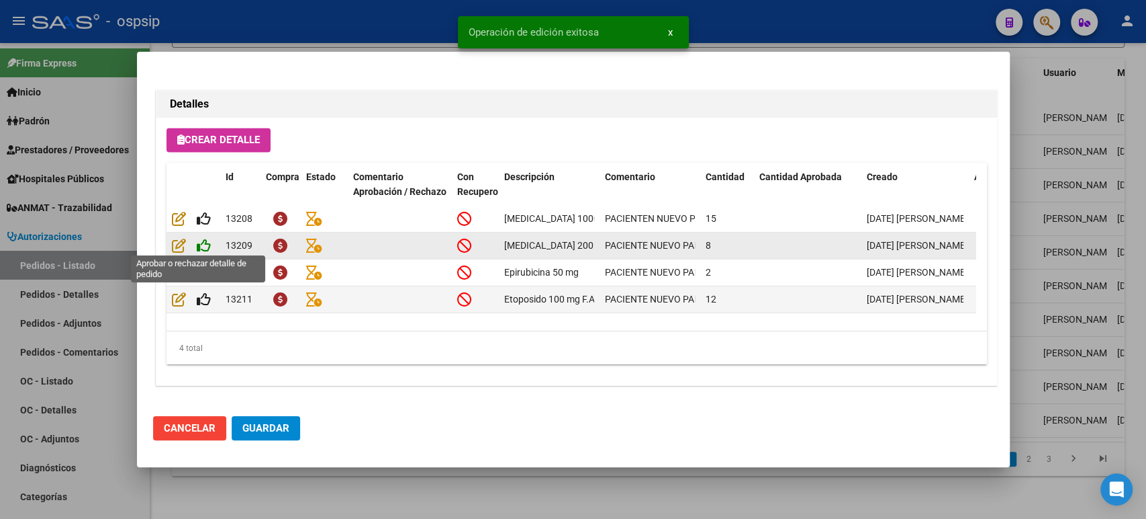
type input "[GEOGRAPHIC_DATA], [STREET_ADDRESS]"
type input "AGUARDANDO DATOS"
click at [204, 243] on icon at bounding box center [204, 245] width 14 height 15
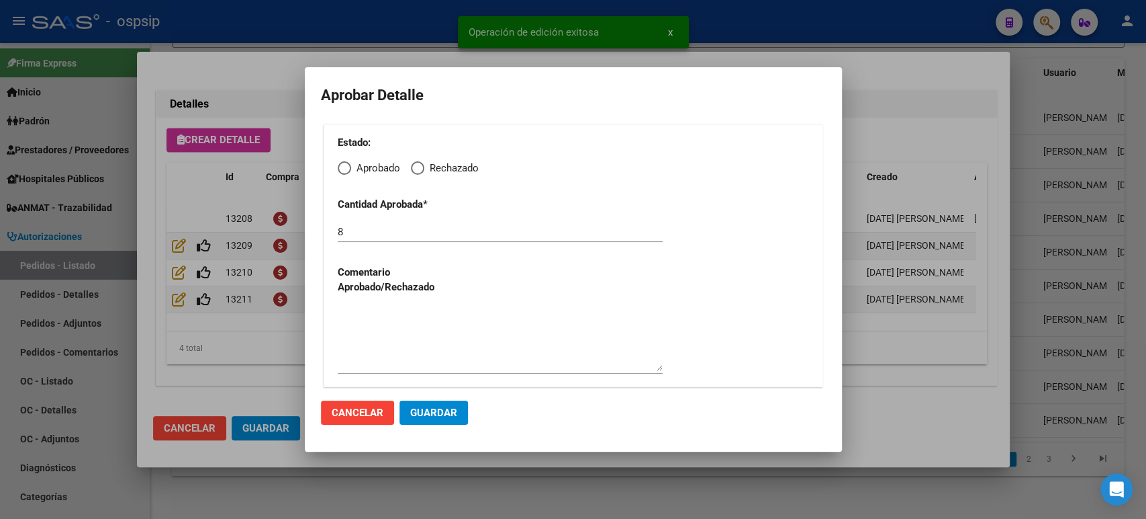
click at [349, 173] on span "Elija una opción" at bounding box center [344, 167] width 13 height 13
click at [349, 173] on input "Aprobado" at bounding box center [344, 167] width 13 height 13
radio input "true"
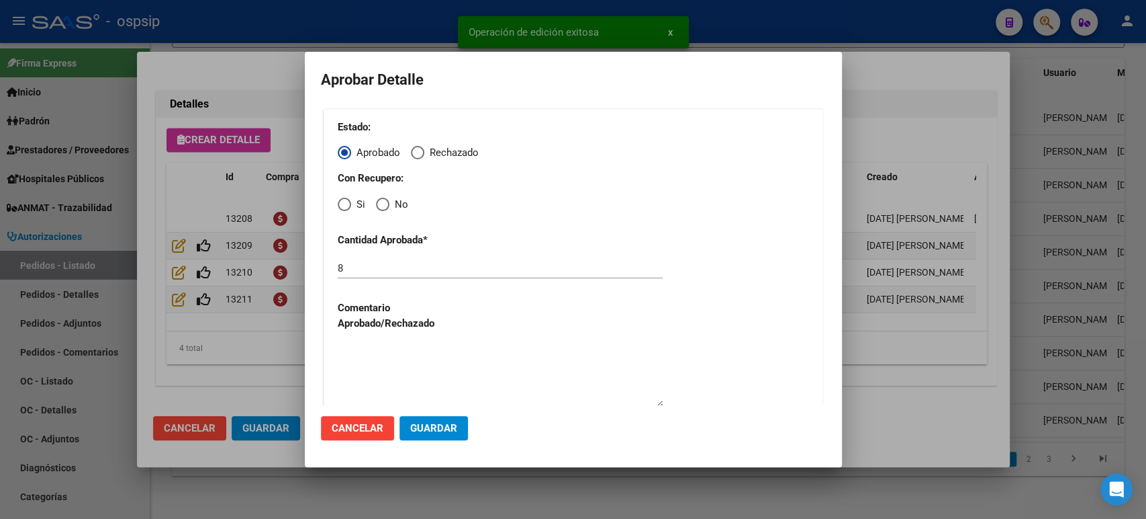
click at [349, 204] on span "Elija una opción" at bounding box center [344, 203] width 13 height 13
click at [349, 204] on input "Si" at bounding box center [344, 203] width 13 height 13
radio input "true"
click at [434, 435] on button "Guardar" at bounding box center [434, 428] width 69 height 24
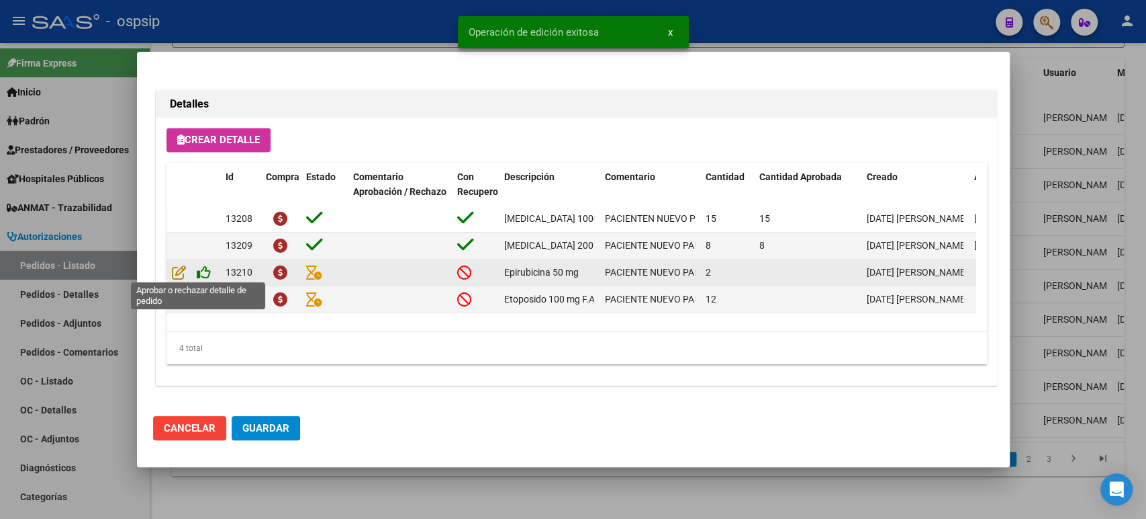
click at [204, 271] on icon at bounding box center [204, 272] width 14 height 15
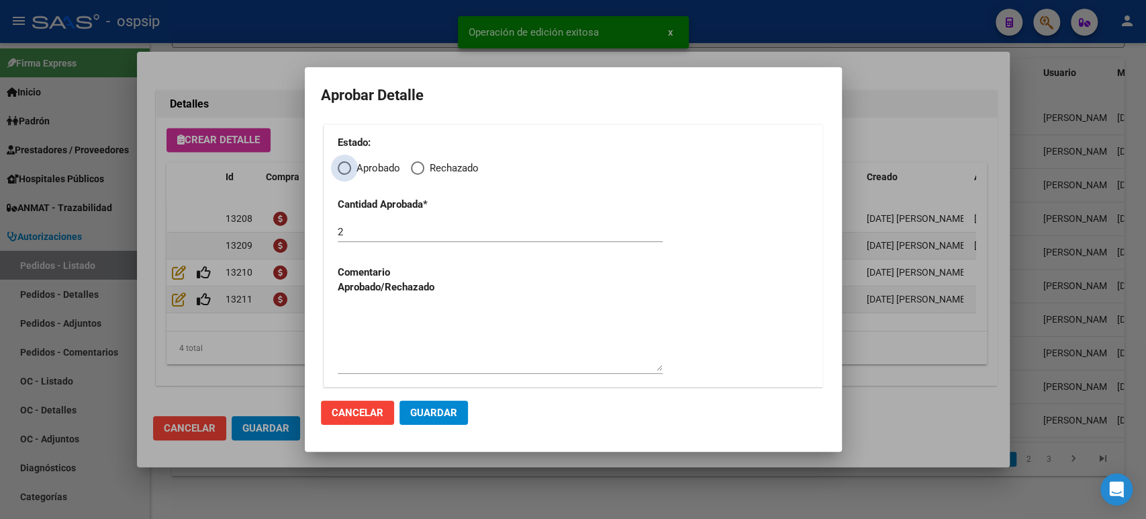
click at [349, 172] on span "Elija una opción" at bounding box center [344, 167] width 13 height 13
click at [349, 172] on input "Aprobado" at bounding box center [344, 167] width 13 height 13
radio input "true"
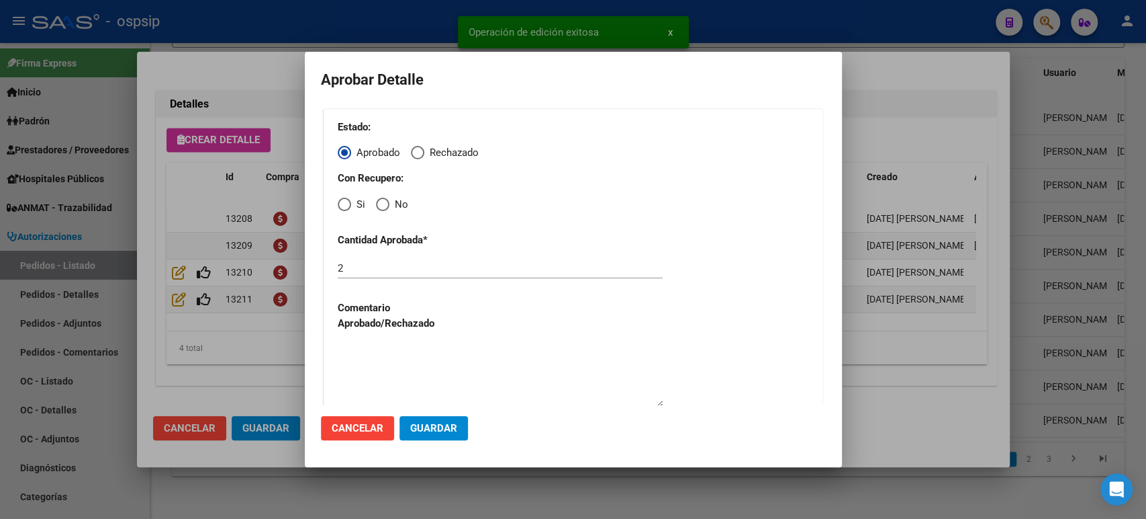
click at [350, 212] on div "Estado: Aprobado Rechazado Con Recupero: Si No Cantidad Aprobada * 2 Comentario…" at bounding box center [574, 266] width 500 height 314
click at [347, 206] on span "Elija una opción" at bounding box center [344, 203] width 13 height 13
click at [347, 206] on input "Si" at bounding box center [344, 203] width 13 height 13
radio input "true"
click at [428, 423] on span "Guardar" at bounding box center [433, 428] width 47 height 12
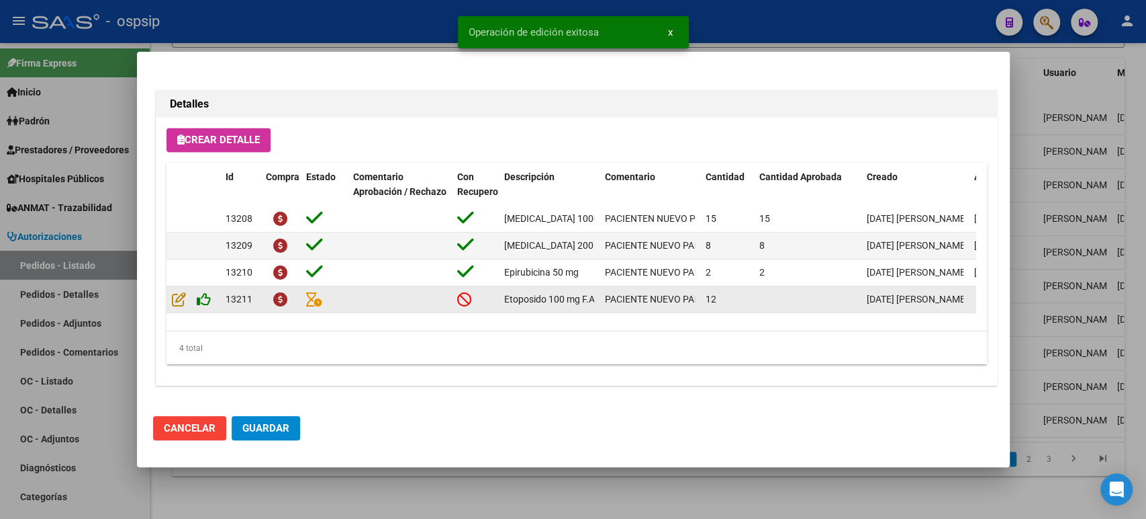
click at [206, 302] on icon at bounding box center [204, 298] width 14 height 15
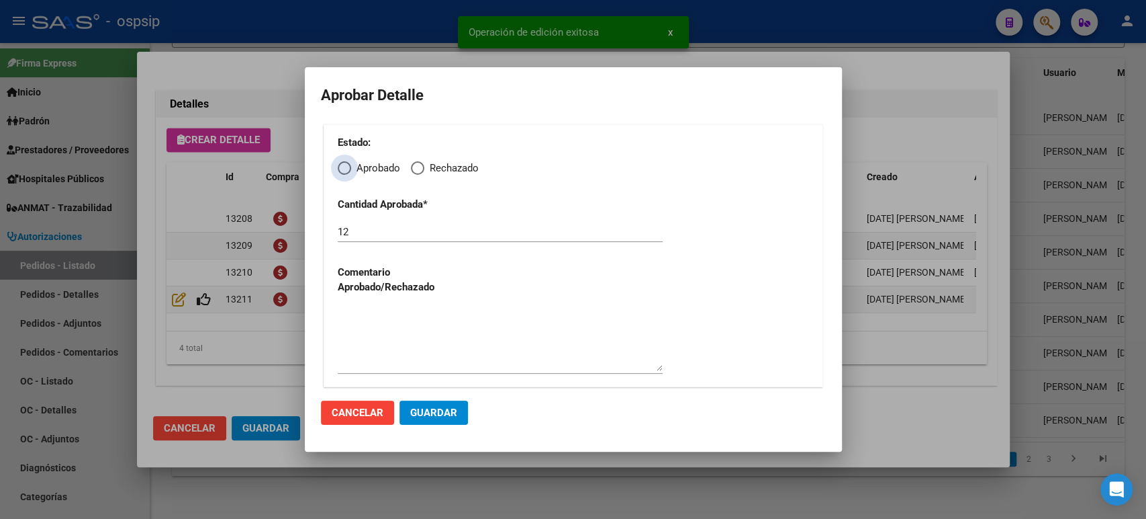
click at [342, 172] on span "Elija una opción" at bounding box center [344, 167] width 13 height 13
click at [342, 172] on input "Aprobado" at bounding box center [344, 167] width 13 height 13
radio input "true"
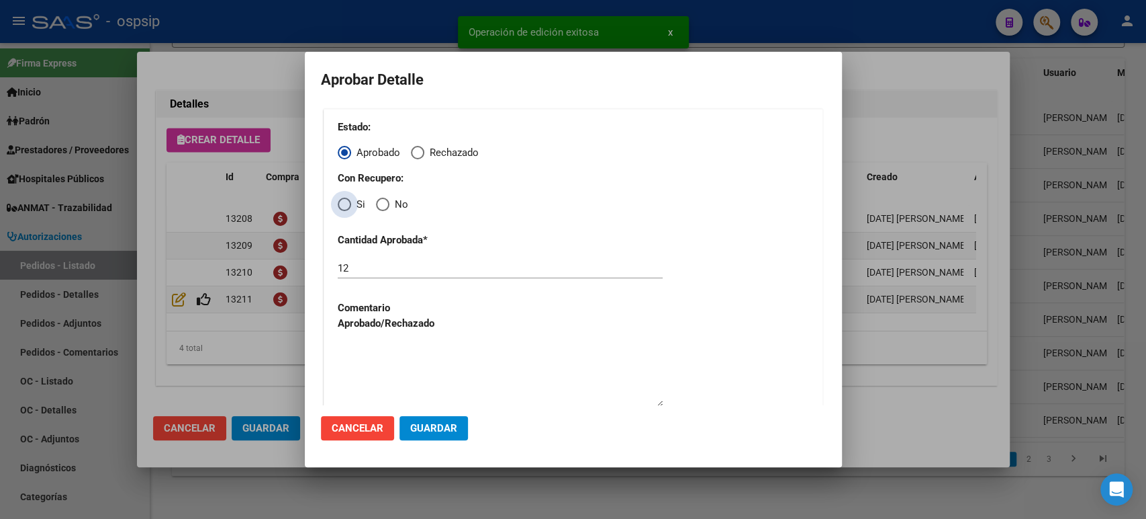
click at [348, 209] on span "Elija una opción" at bounding box center [344, 203] width 13 height 13
click at [348, 209] on input "Si" at bounding box center [344, 203] width 13 height 13
radio input "true"
click at [435, 429] on span "Guardar" at bounding box center [433, 428] width 47 height 12
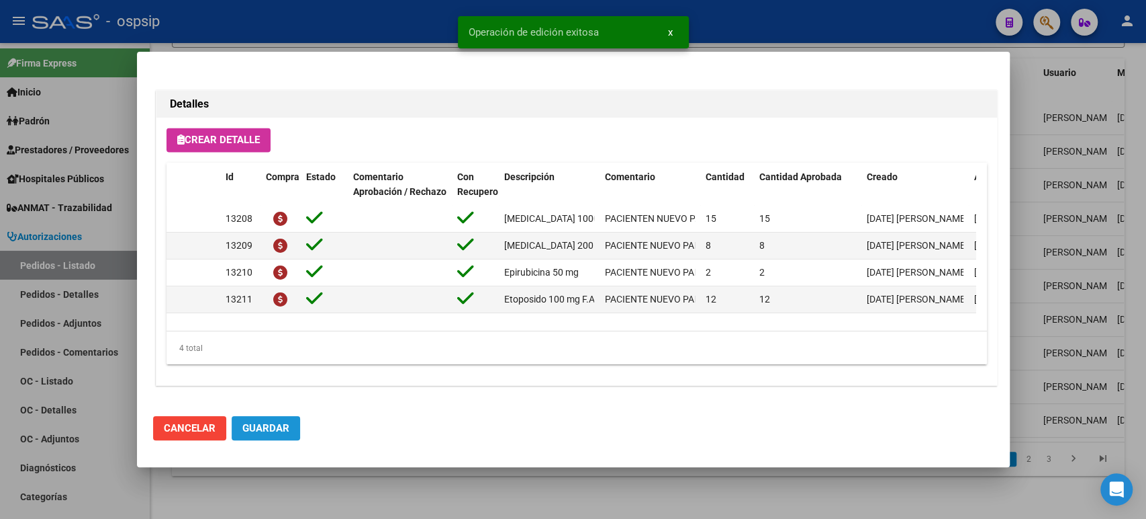
click at [282, 428] on span "Guardar" at bounding box center [265, 428] width 47 height 12
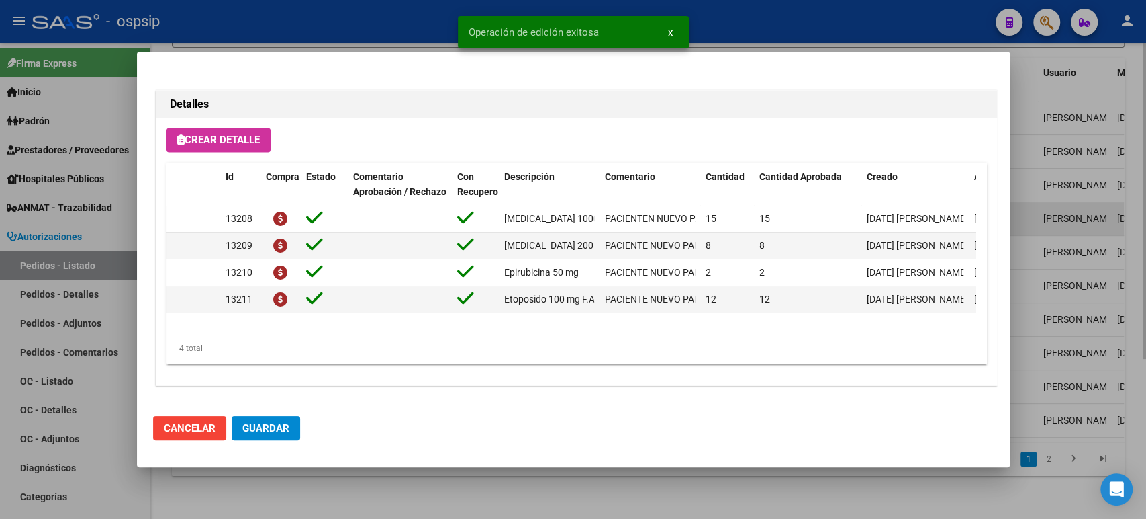
click at [1052, 201] on div at bounding box center [573, 259] width 1146 height 519
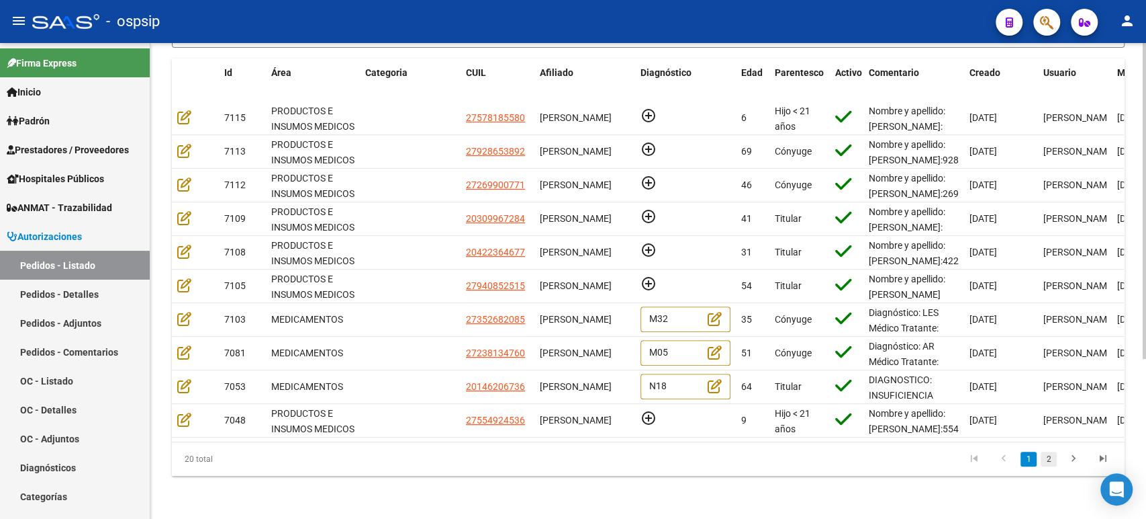
click at [1046, 460] on link "2" at bounding box center [1049, 458] width 16 height 15
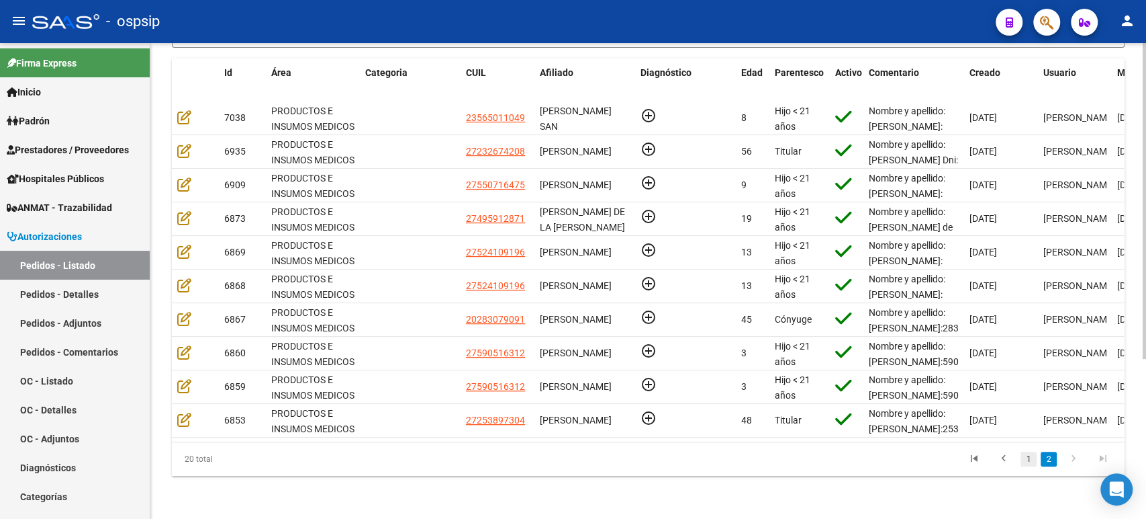
click at [1028, 464] on link "1" at bounding box center [1029, 458] width 16 height 15
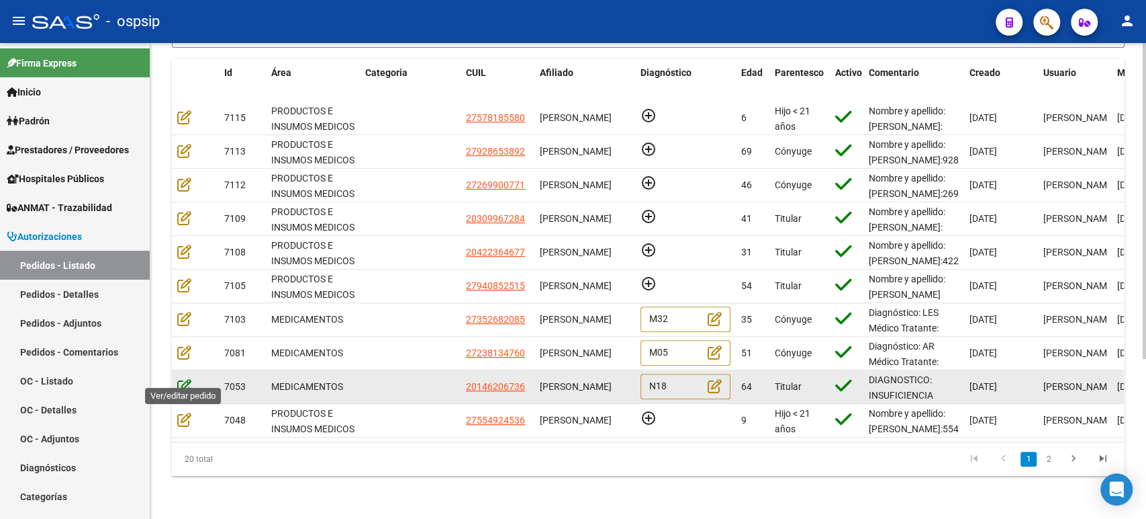
click at [184, 379] on icon at bounding box center [184, 385] width 14 height 15
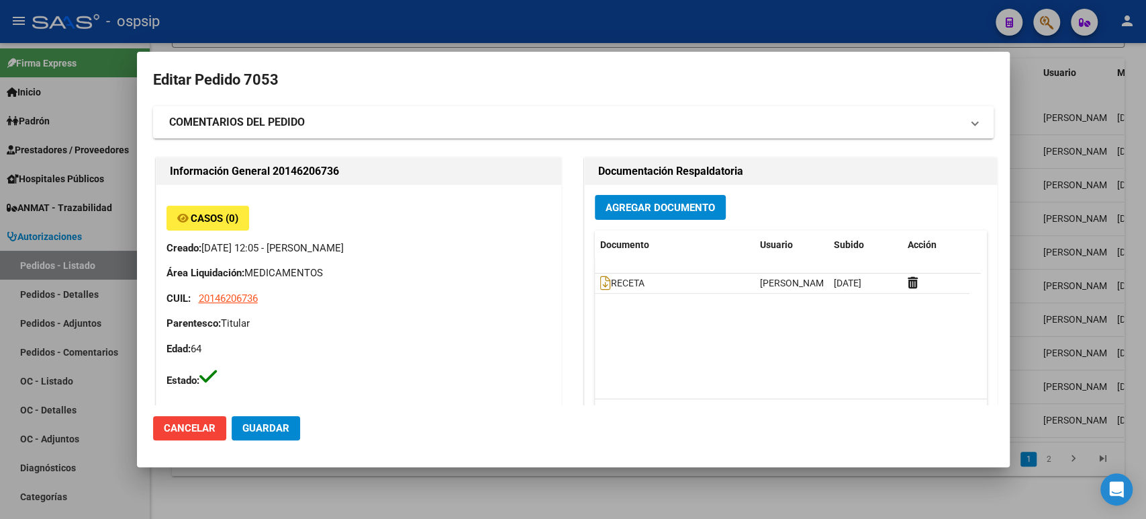
type input "[GEOGRAPHIC_DATA], [GEOGRAPHIC_DATA][PERSON_NAME], 55 2228"
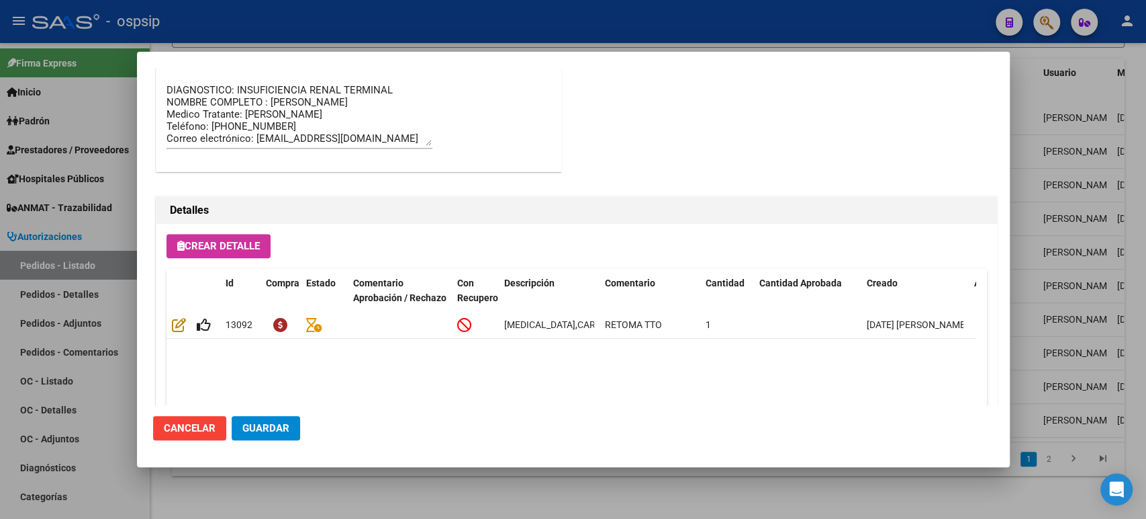
scroll to position [936, 0]
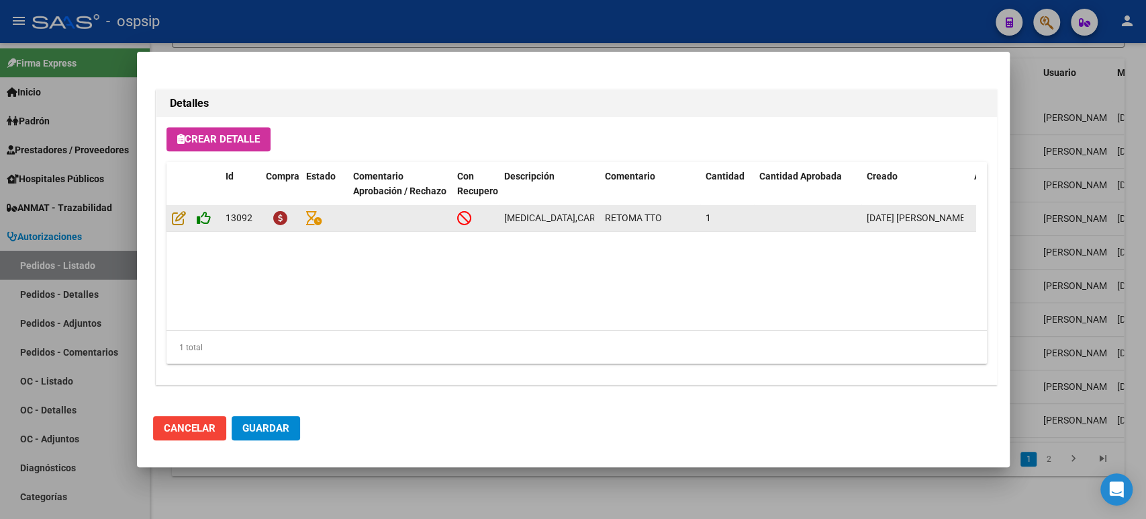
click at [203, 216] on icon at bounding box center [204, 217] width 14 height 15
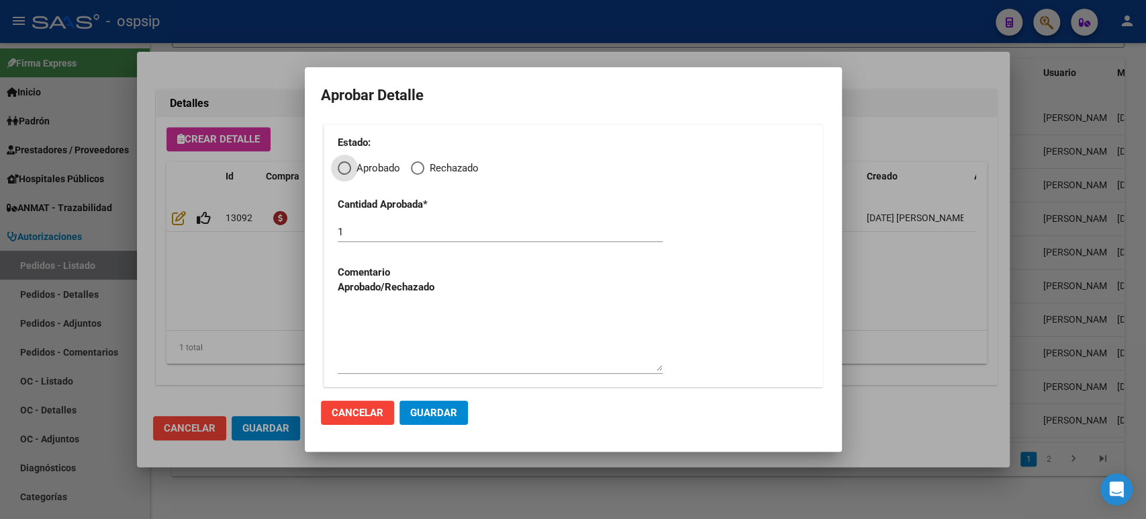
click at [347, 165] on span "Elija una opción" at bounding box center [344, 167] width 13 height 13
click at [347, 165] on input "Aprobado" at bounding box center [344, 167] width 13 height 13
radio input "true"
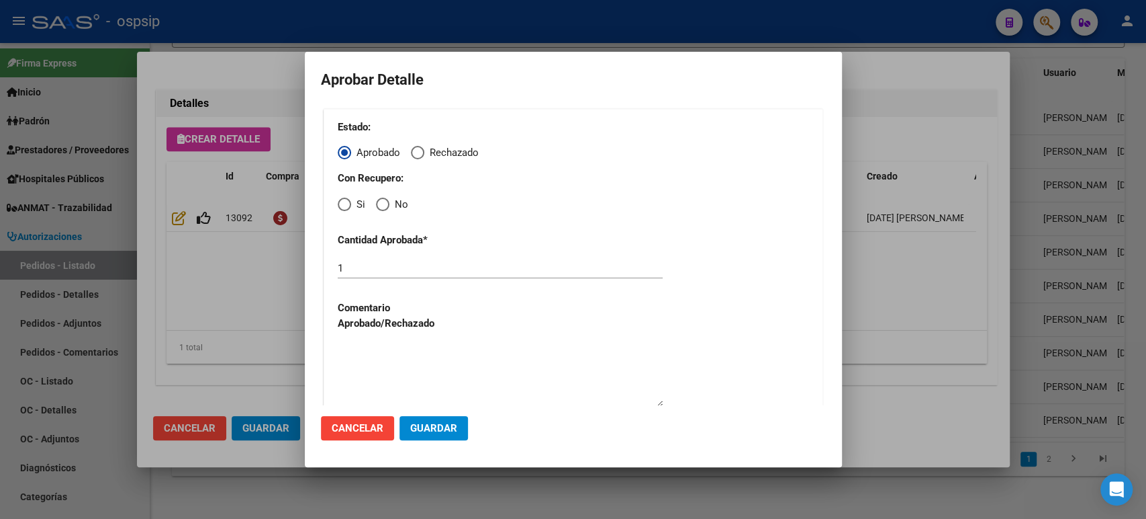
click at [346, 206] on span "Elija una opción" at bounding box center [344, 203] width 13 height 13
click at [346, 206] on input "Si" at bounding box center [344, 203] width 13 height 13
radio input "true"
click at [438, 437] on button "Guardar" at bounding box center [434, 428] width 69 height 24
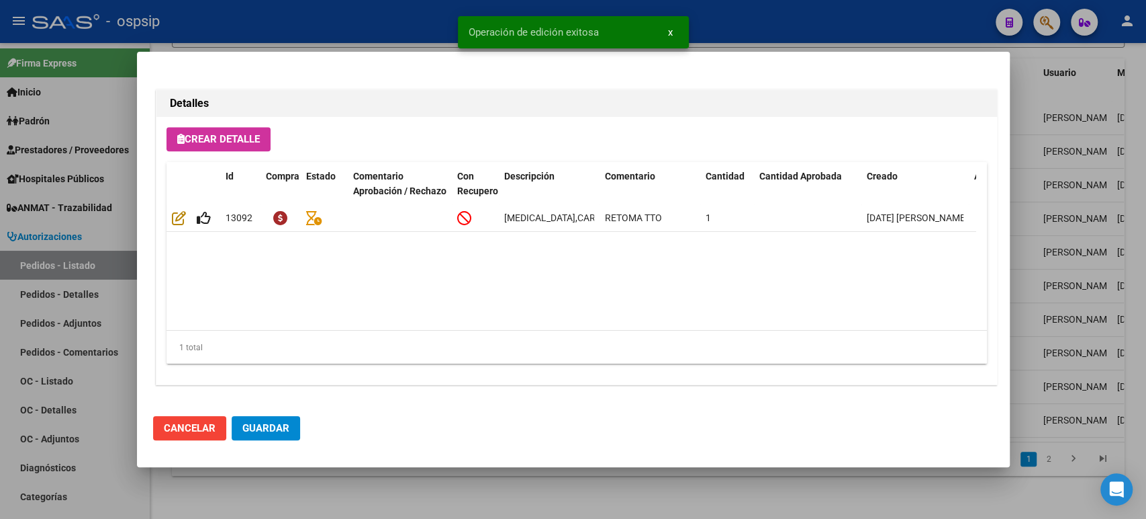
type input "[GEOGRAPHIC_DATA], [GEOGRAPHIC_DATA][PERSON_NAME], 55 2228"
type input "1136720413"
click at [287, 429] on span "Guardar" at bounding box center [265, 428] width 47 height 12
click at [1071, 316] on div at bounding box center [573, 259] width 1146 height 519
